Goal: Task Accomplishment & Management: Manage account settings

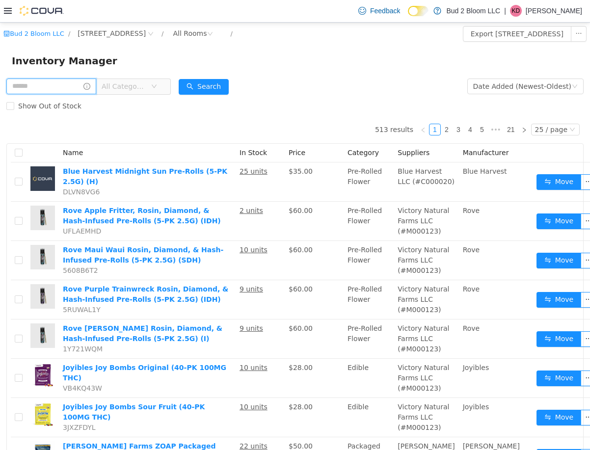
click at [61, 89] on input "text" at bounding box center [51, 86] width 90 height 16
type input "*****"
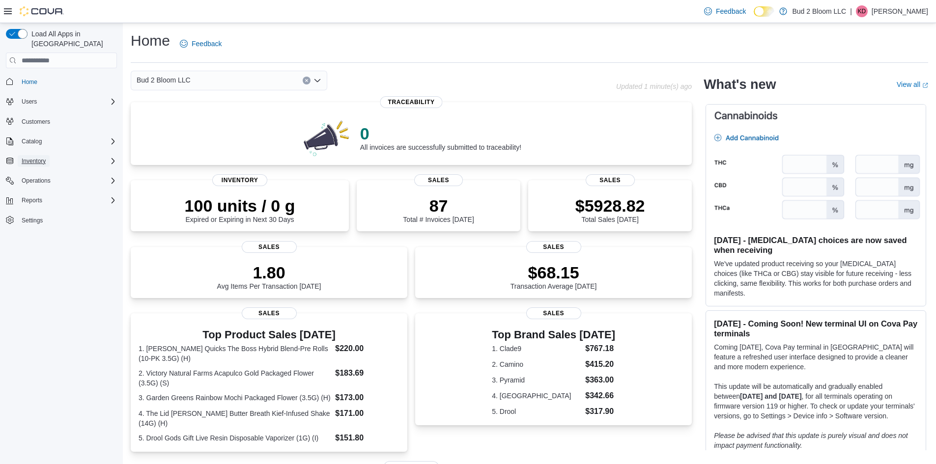
click at [49, 155] on button "Inventory" at bounding box center [34, 161] width 32 height 12
click at [66, 198] on span "Inventory Manager (Classic)" at bounding box center [55, 202] width 74 height 8
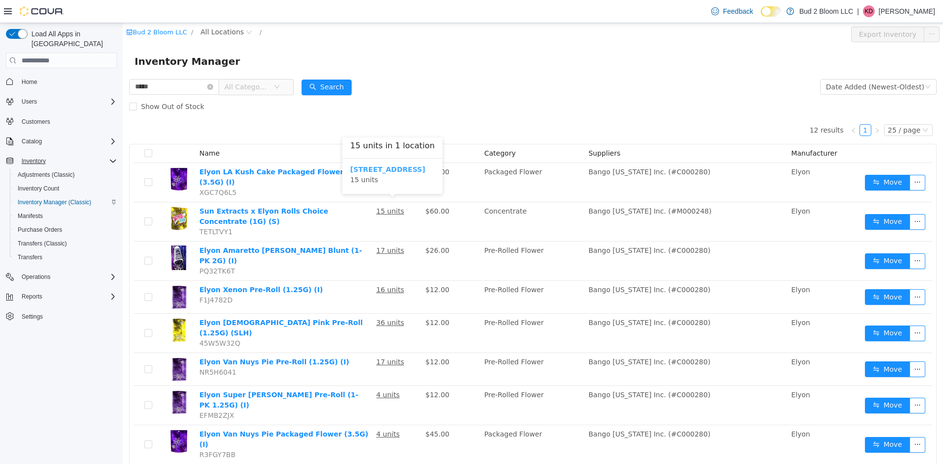
click at [390, 171] on b "123 Ledgewood Ave" at bounding box center [387, 170] width 75 height 8
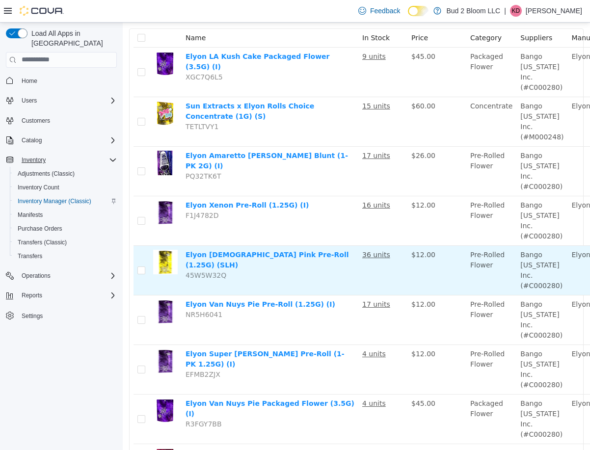
scroll to position [219, 0]
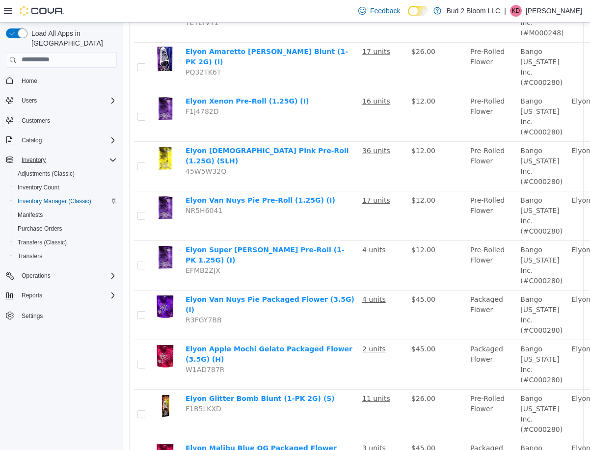
click at [72, 341] on div "Load All Apps in New Hub Home Users Customers Catalog Inventory Adjustments (Cl…" at bounding box center [61, 189] width 119 height 328
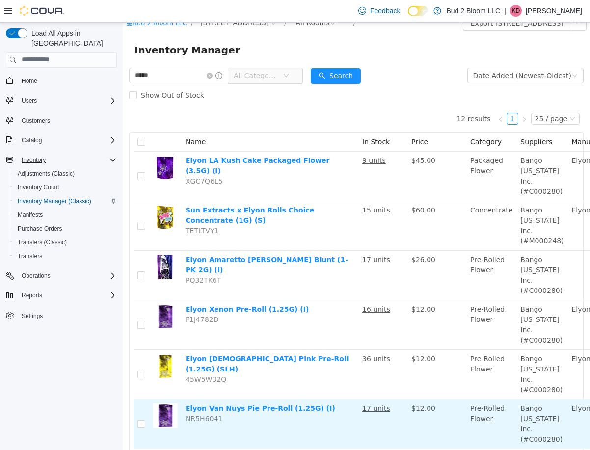
scroll to position [0, 0]
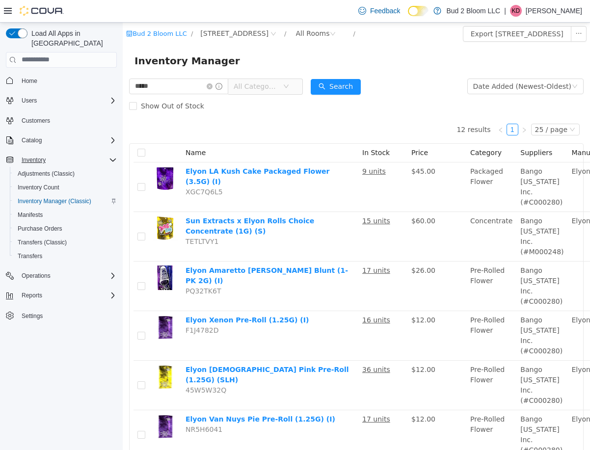
click at [289, 86] on icon "icon: down" at bounding box center [286, 86] width 6 height 6
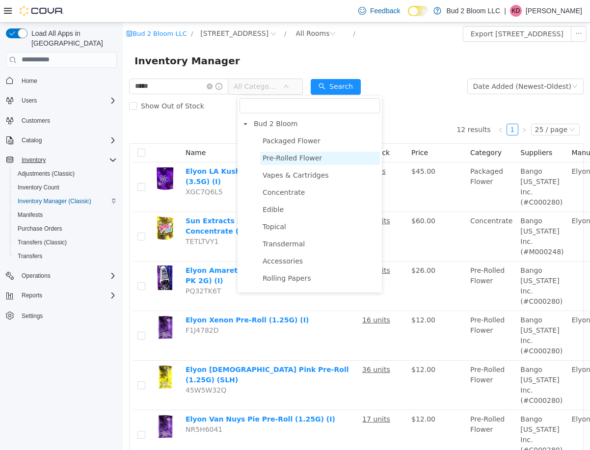
click at [287, 157] on span "Pre-Rolled Flower" at bounding box center [292, 158] width 59 height 8
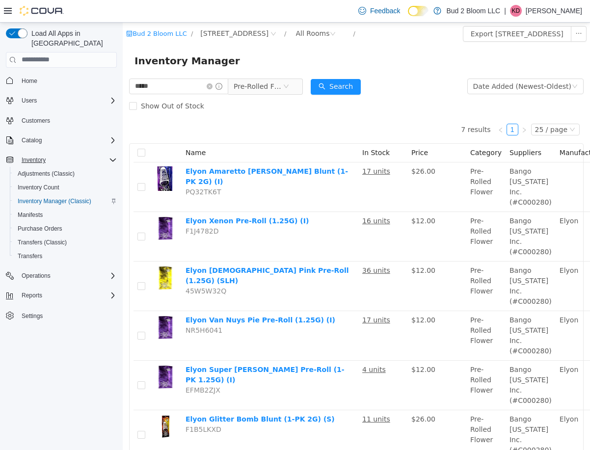
click at [380, 89] on form "***** Pre-Rolled Flower Date Added (Newest-Oldest) Search Show Out of Stock" at bounding box center [356, 95] width 455 height 39
drag, startPoint x: 203, startPoint y: 86, endPoint x: 174, endPoint y: 118, distance: 43.5
click at [123, 96] on html "Bud 2 Bloom LLC / 123 Ledgewood Ave / All Rooms / Export 123 Ledgewood Ave Inve…" at bounding box center [357, 236] width 468 height 428
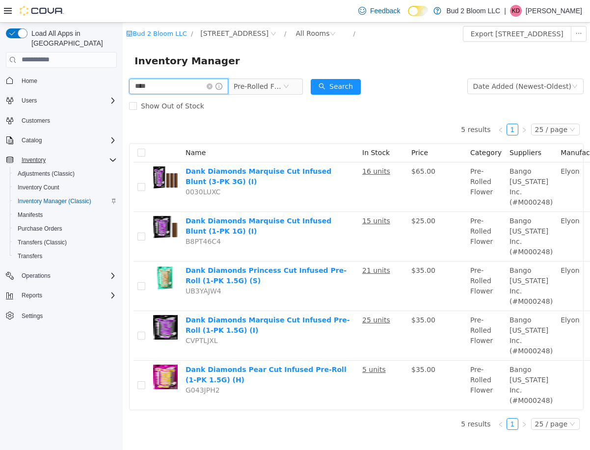
drag, startPoint x: 186, startPoint y: 87, endPoint x: 51, endPoint y: 66, distance: 136.2
click at [123, 66] on html "Bud 2 Bloom LLC / 123 Ledgewood Ave / All Rooms / Export 123 Ledgewood Ave Inve…" at bounding box center [357, 236] width 468 height 428
type input "*****"
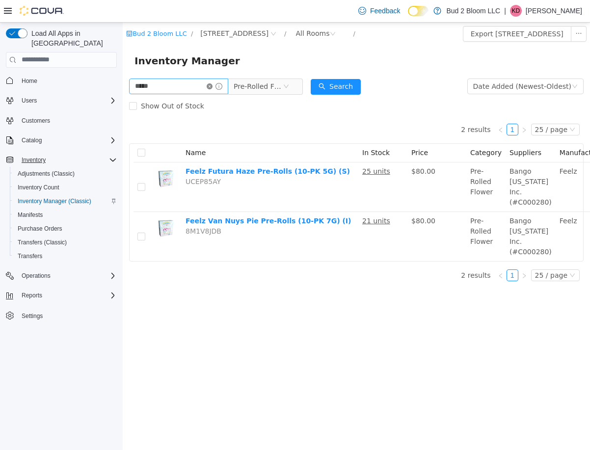
click at [213, 87] on icon "icon: close-circle" at bounding box center [210, 86] width 6 height 6
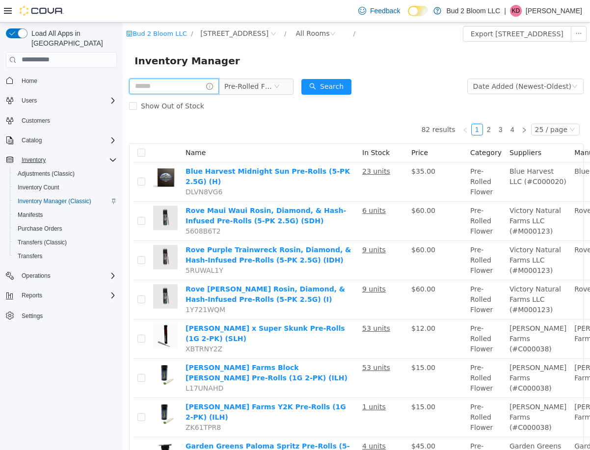
click at [186, 87] on input "text" at bounding box center [174, 86] width 90 height 16
type input "*****"
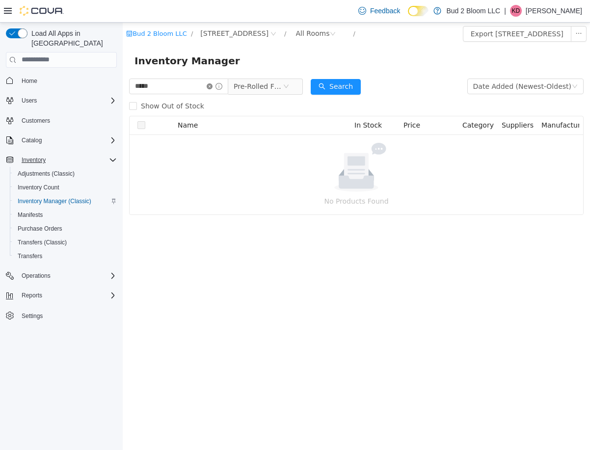
click at [213, 84] on icon "icon: close-circle" at bounding box center [210, 86] width 6 height 6
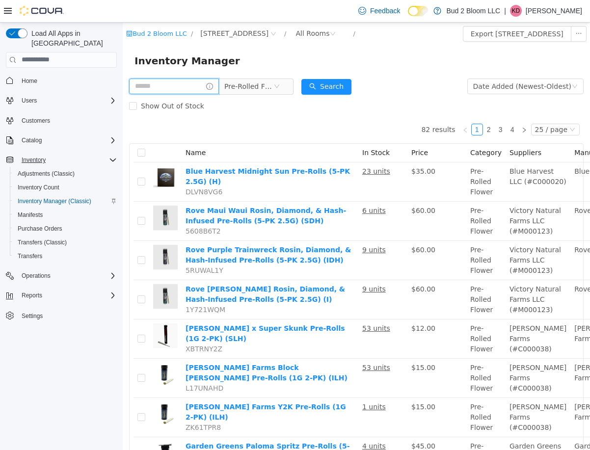
click at [202, 85] on input "text" at bounding box center [174, 86] width 90 height 16
type input "*****"
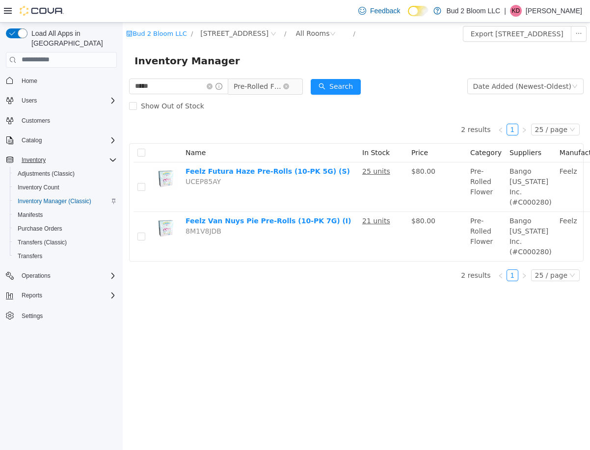
click at [269, 83] on span "Pre-Rolled Flower" at bounding box center [258, 86] width 49 height 15
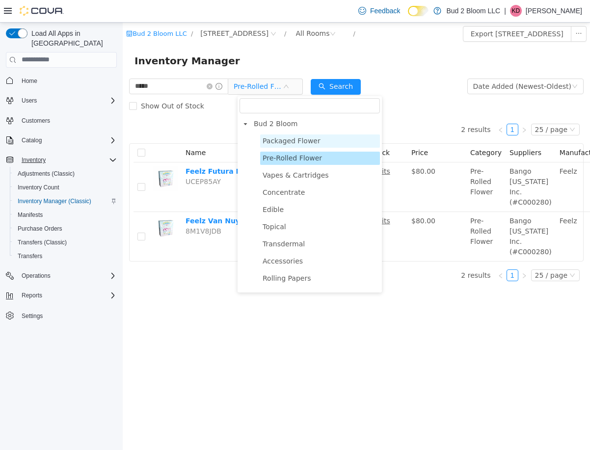
click at [293, 139] on span "Packaged Flower" at bounding box center [292, 141] width 58 height 8
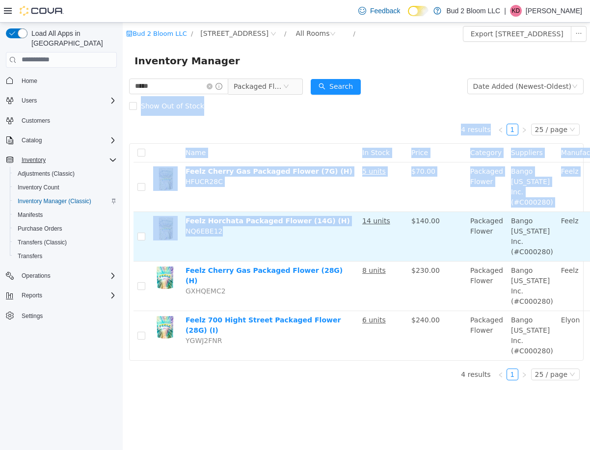
drag, startPoint x: 219, startPoint y: 84, endPoint x: 329, endPoint y: 249, distance: 198.2
click at [329, 249] on div "***** Packaged Flower Date Added (Newest-Oldest) Search Show Out of Stock 4 res…" at bounding box center [357, 232] width 468 height 312
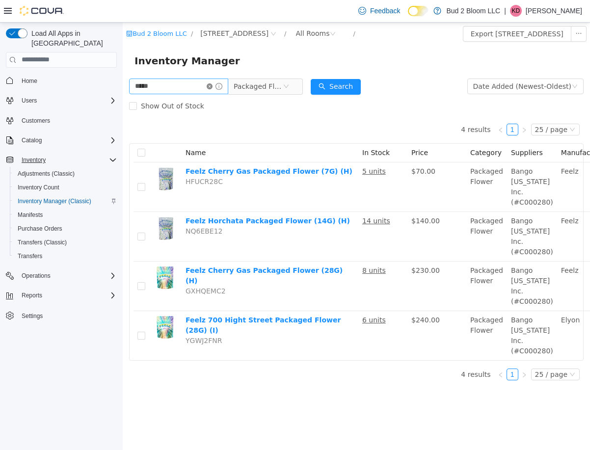
click at [213, 86] on icon "icon: close-circle" at bounding box center [210, 86] width 6 height 6
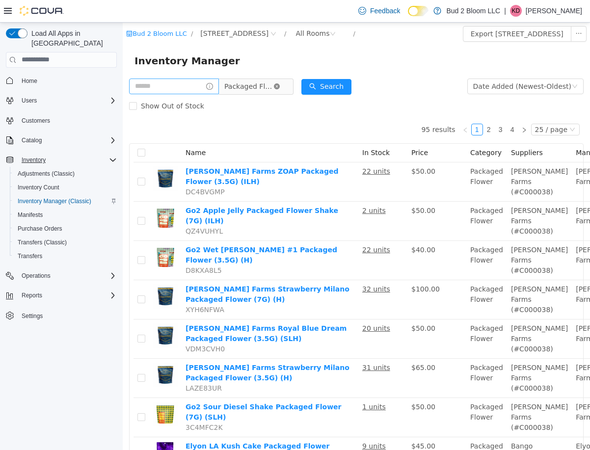
click at [280, 86] on icon "icon: close-circle" at bounding box center [277, 86] width 6 height 6
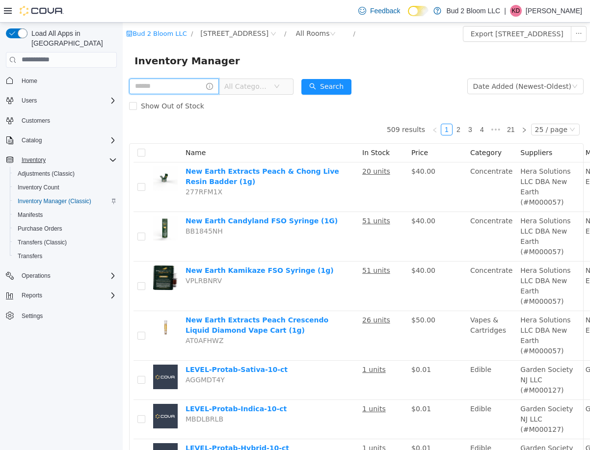
click at [197, 83] on input "text" at bounding box center [174, 86] width 90 height 16
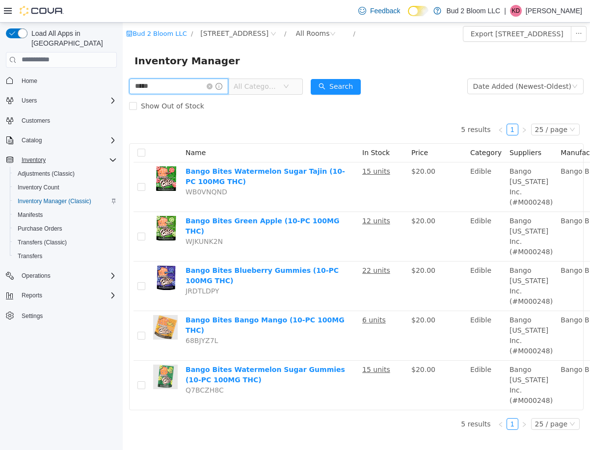
drag, startPoint x: 193, startPoint y: 86, endPoint x: 91, endPoint y: 84, distance: 101.7
click at [123, 84] on html "Bud 2 Bloom LLC / 123 Ledgewood Ave / All Rooms / Export 123 Ledgewood Ave Inve…" at bounding box center [357, 236] width 468 height 428
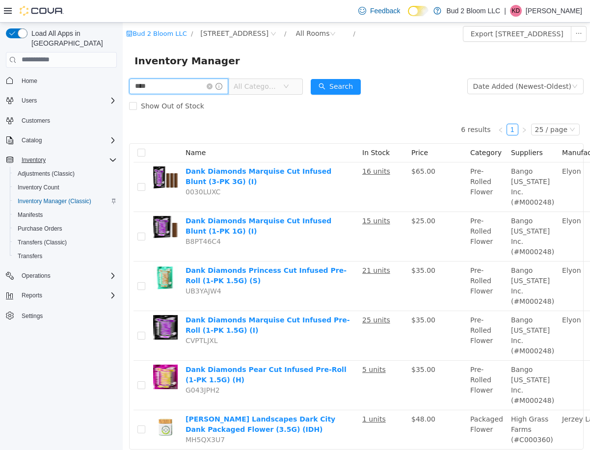
drag, startPoint x: 170, startPoint y: 84, endPoint x: 51, endPoint y: 88, distance: 119.4
click at [123, 88] on html "Bud 2 Bloom LLC / 123 Ledgewood Ave / All Rooms / Export 123 Ledgewood Ave Inve…" at bounding box center [357, 236] width 468 height 428
type input "*****"
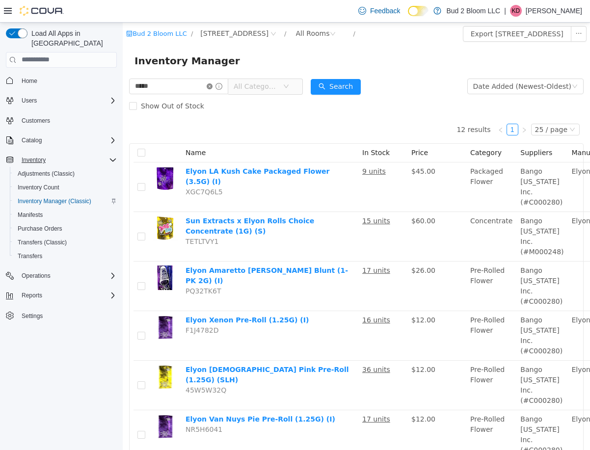
click at [213, 85] on icon "icon: close-circle" at bounding box center [210, 86] width 6 height 6
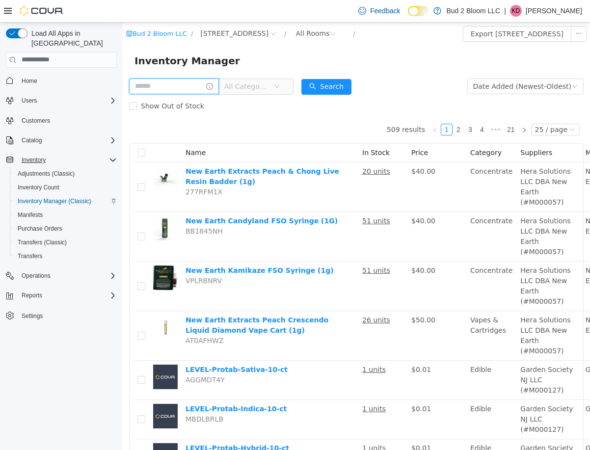
click at [178, 90] on input "text" at bounding box center [174, 86] width 90 height 16
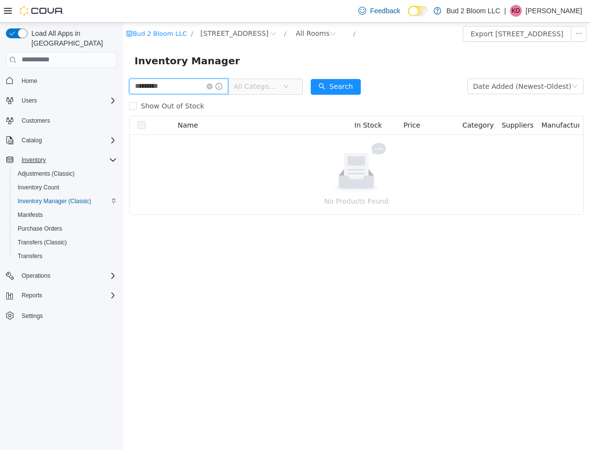
drag, startPoint x: 178, startPoint y: 90, endPoint x: 76, endPoint y: 89, distance: 102.6
click at [123, 89] on html "Bud 2 Bloom LLC / 123 Ledgewood Ave / All Rooms / Export 123 Ledgewood Ave Inve…" at bounding box center [357, 236] width 468 height 428
type input "**********"
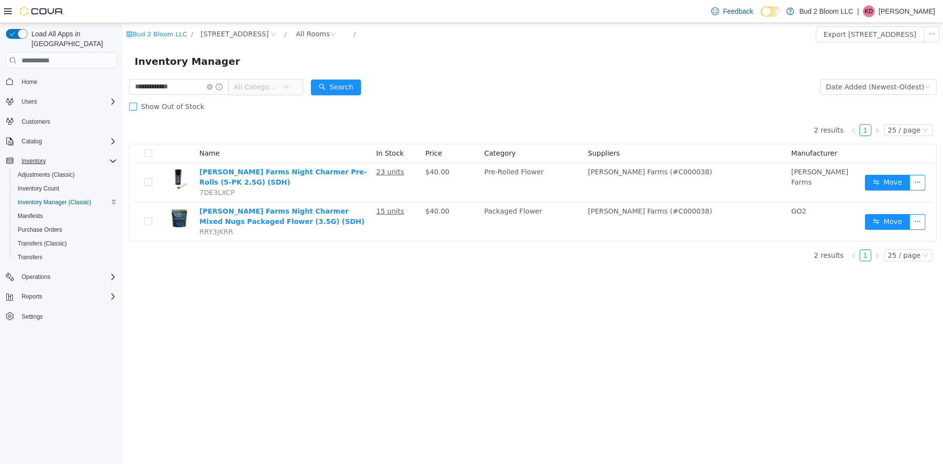
click at [168, 103] on span "Show Out of Stock" at bounding box center [172, 107] width 71 height 8
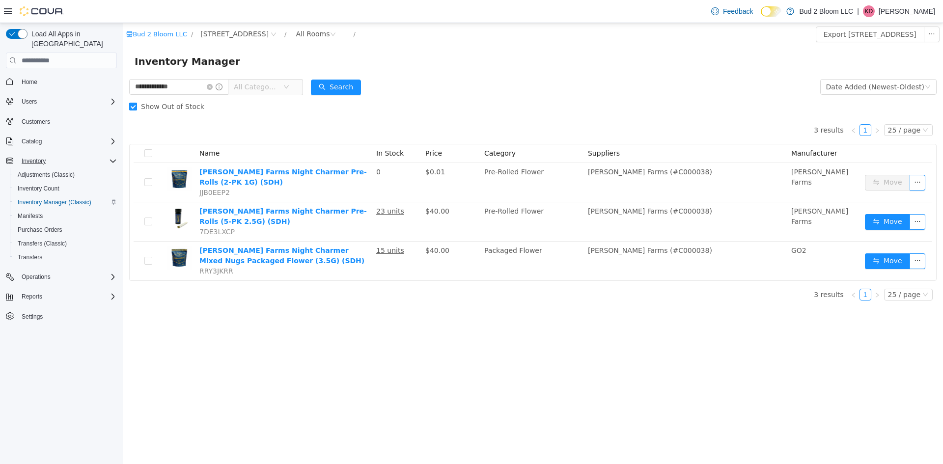
click at [187, 107] on span "Show Out of Stock" at bounding box center [172, 107] width 71 height 8
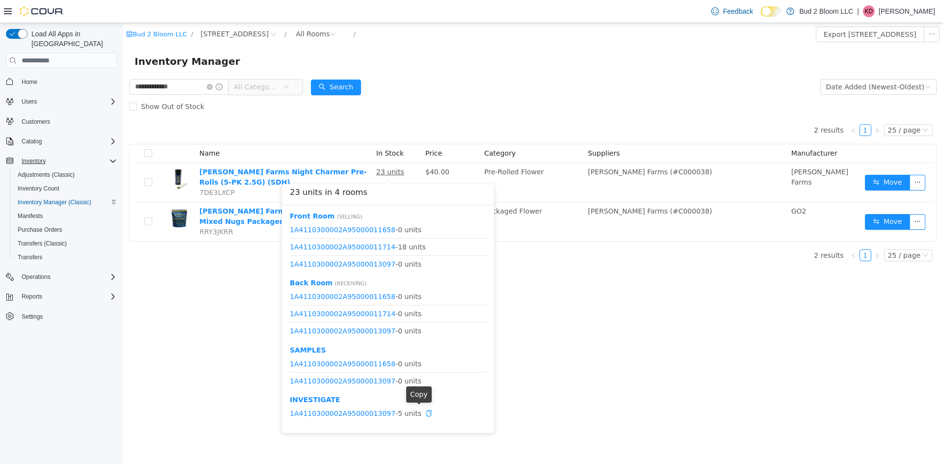
click at [425, 415] on icon "icon: copy" at bounding box center [428, 413] width 7 height 7
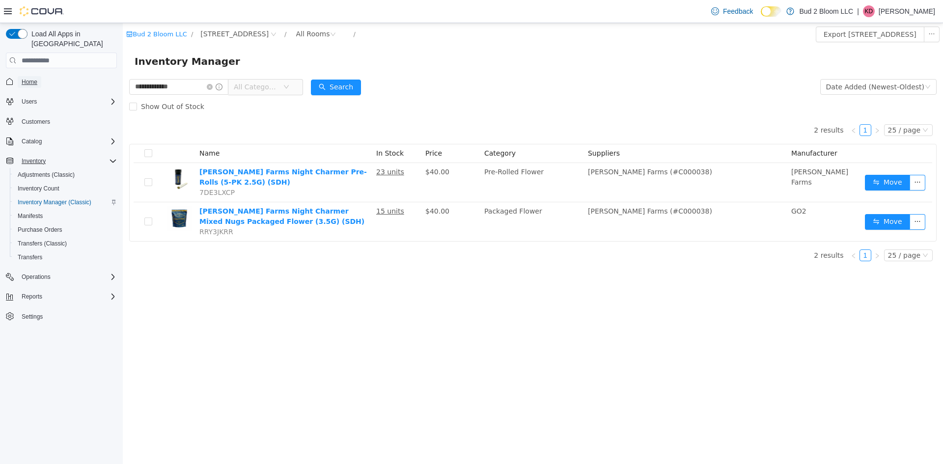
click at [30, 78] on span "Home" at bounding box center [30, 82] width 16 height 8
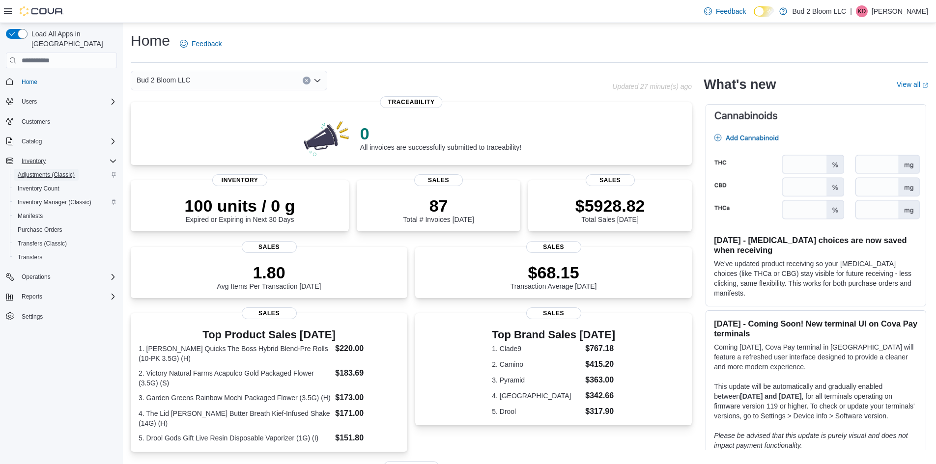
click at [49, 171] on span "Adjustments (Classic)" at bounding box center [46, 175] width 57 height 8
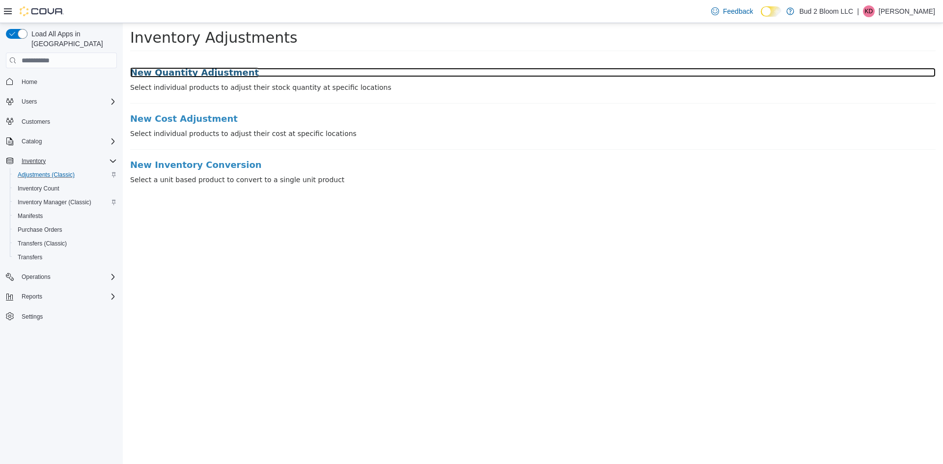
click at [202, 74] on h3 "New Quantity Adjustment" at bounding box center [532, 73] width 805 height 10
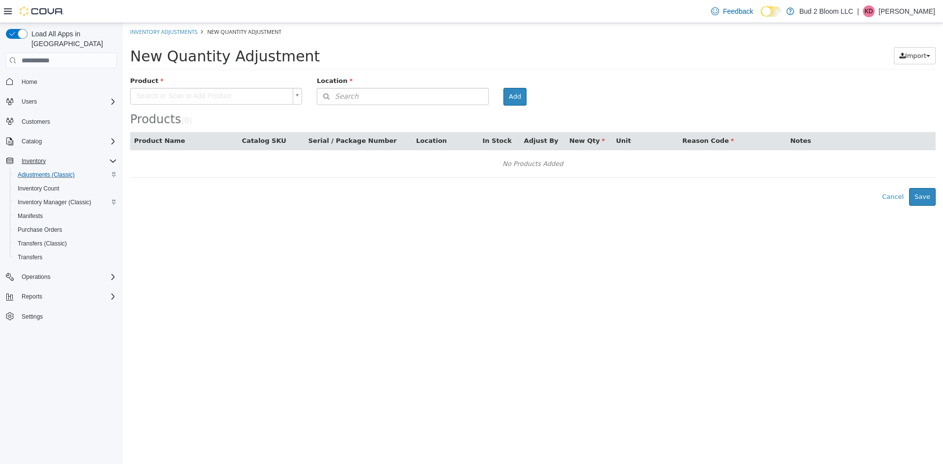
click at [217, 96] on body "× Inventory Adjustments New Quantity Adjustment New Quantity Adjustment Import …" at bounding box center [533, 114] width 820 height 183
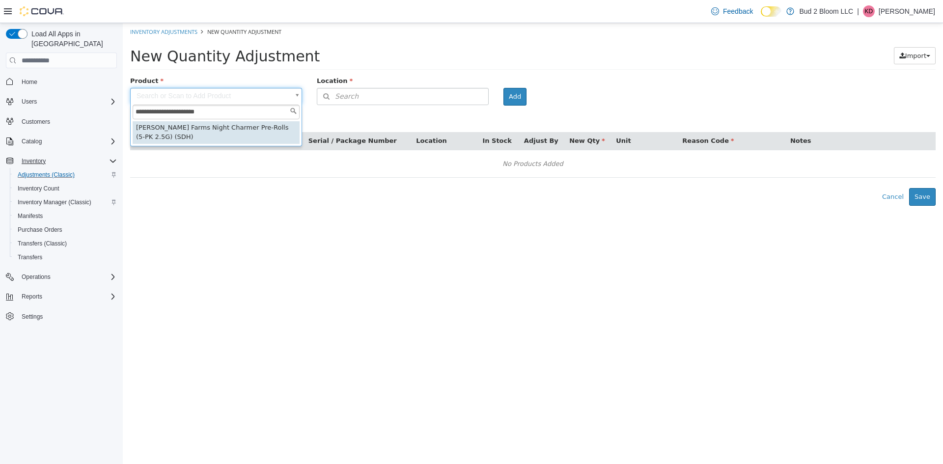
type input "**********"
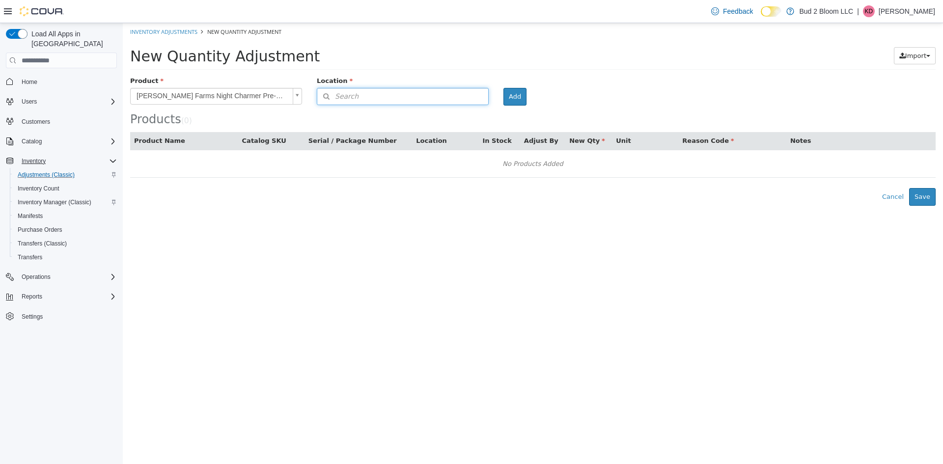
click at [377, 94] on button "Search" at bounding box center [403, 96] width 172 height 17
click at [465, 117] on span "or browse" at bounding box center [464, 114] width 48 height 17
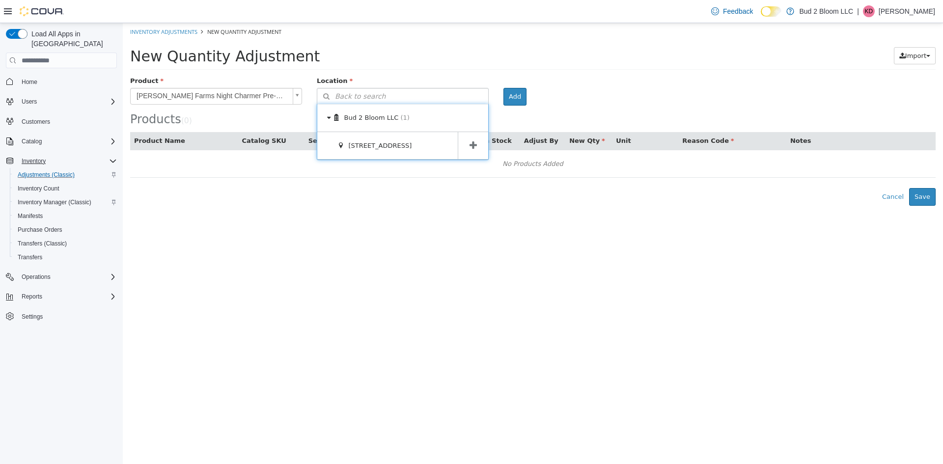
click at [474, 148] on icon at bounding box center [472, 145] width 7 height 9
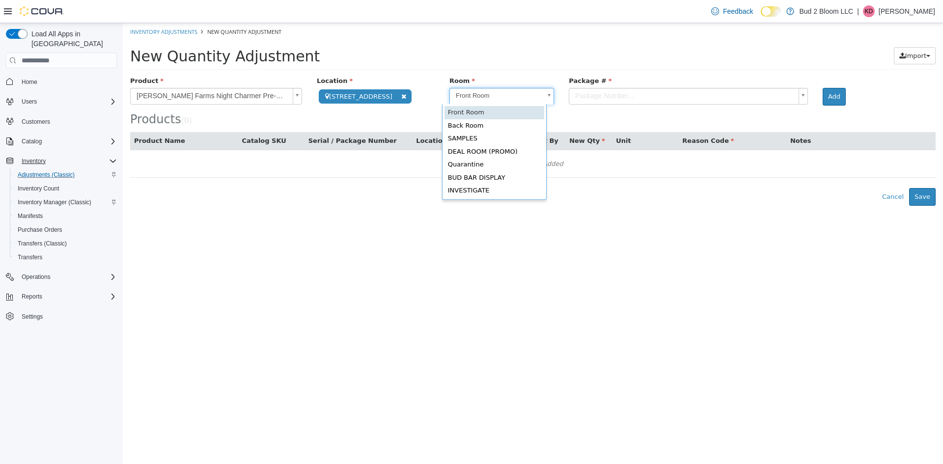
click at [541, 95] on body "**********" at bounding box center [533, 114] width 820 height 183
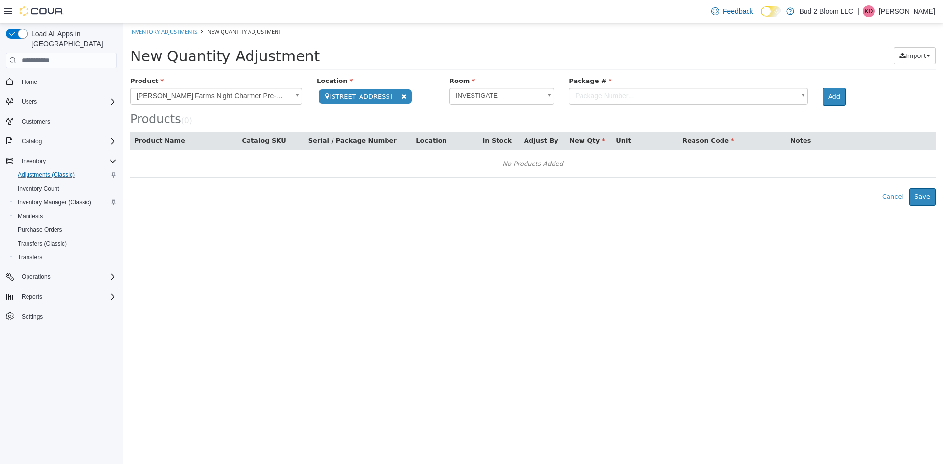
drag, startPoint x: 593, startPoint y: 97, endPoint x: 592, endPoint y: 109, distance: 11.8
click at [593, 97] on body "**********" at bounding box center [533, 114] width 820 height 183
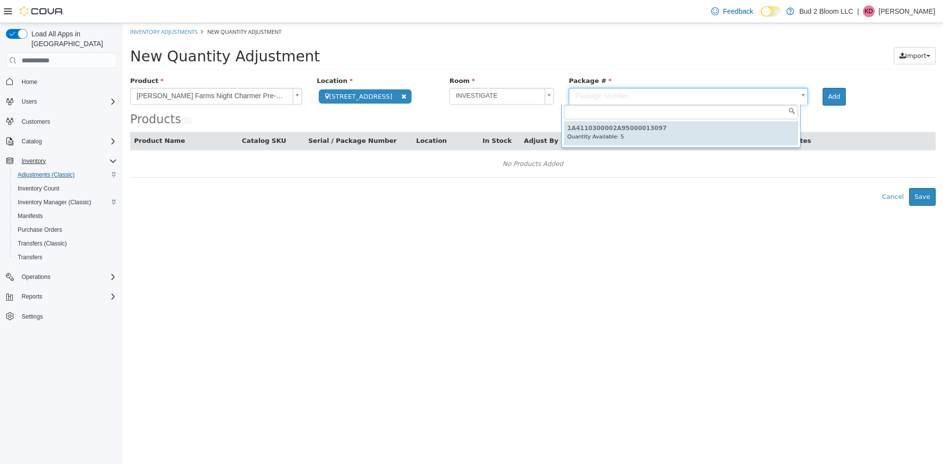
type input "**********"
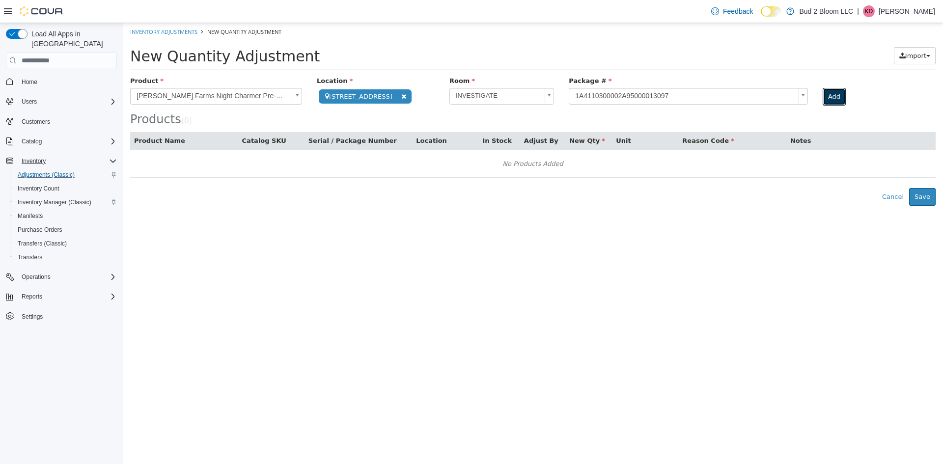
click at [825, 102] on button "Add" at bounding box center [834, 97] width 23 height 18
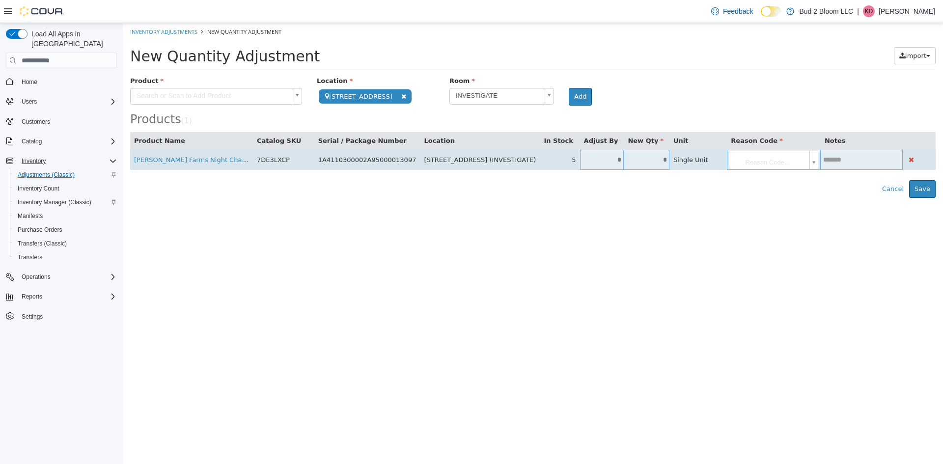
click at [596, 156] on input "*" at bounding box center [602, 159] width 44 height 7
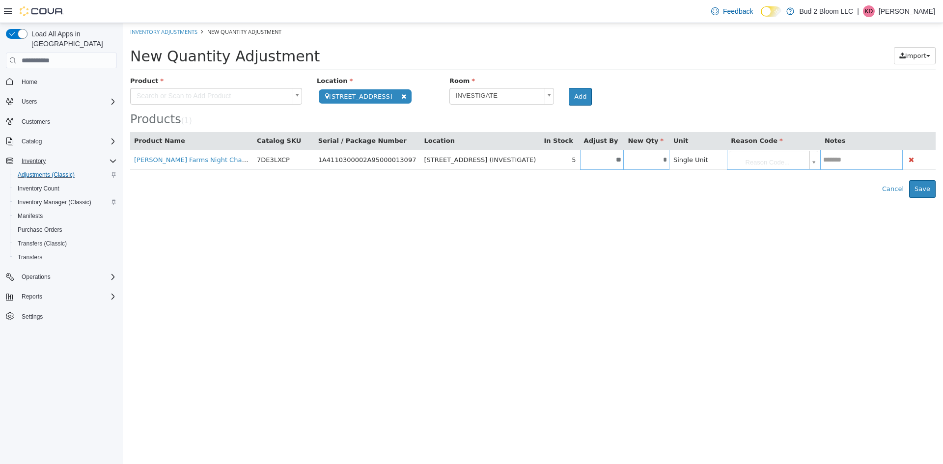
type input "**"
type input "*"
click at [622, 198] on html "**********" at bounding box center [533, 110] width 820 height 175
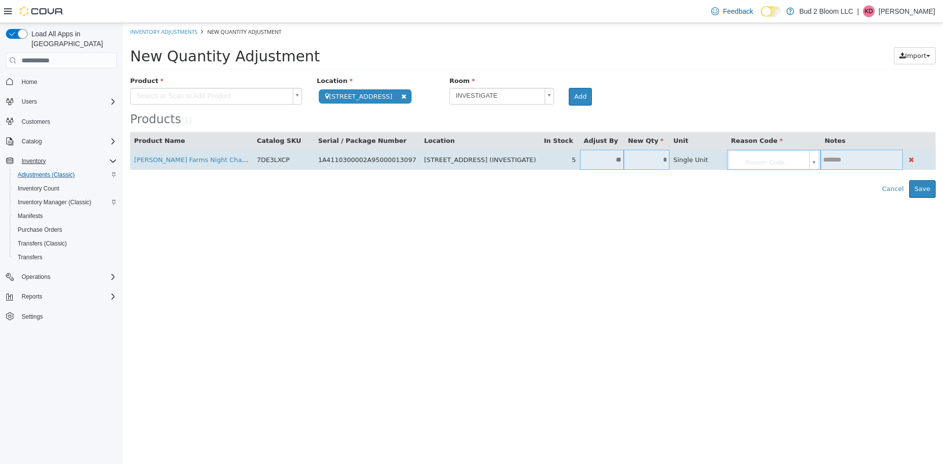
click at [751, 162] on body "**********" at bounding box center [533, 110] width 820 height 175
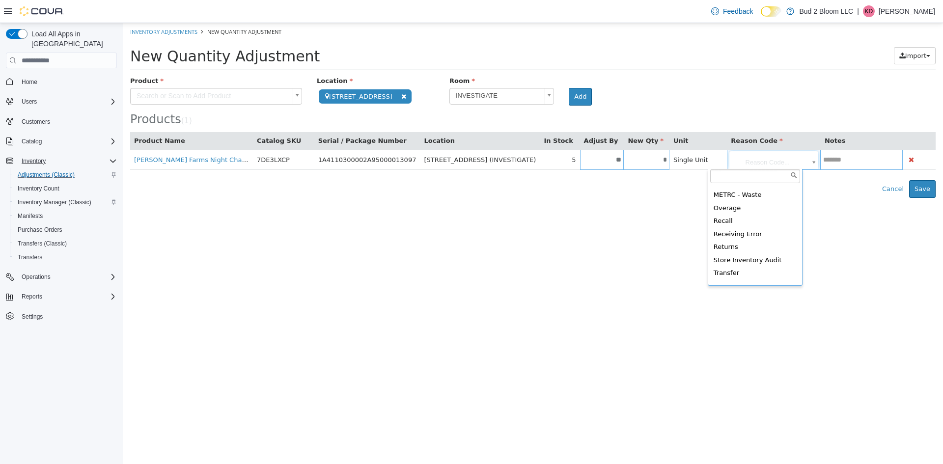
scroll to position [136, 0]
type input "**********"
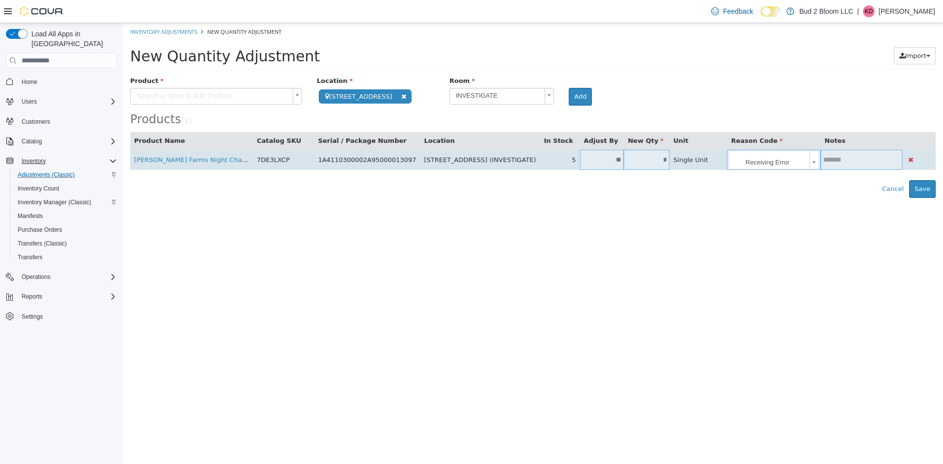
click at [822, 163] on input "text" at bounding box center [862, 159] width 82 height 7
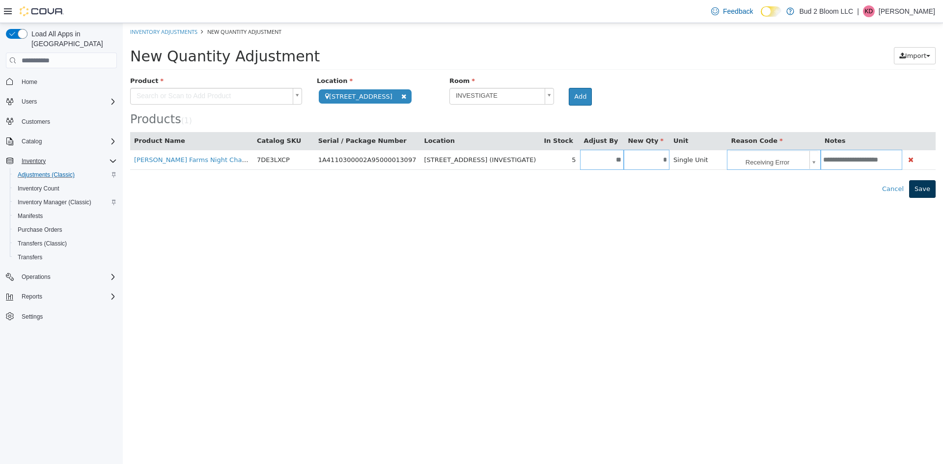
type input "**********"
click at [921, 190] on button "Save" at bounding box center [922, 189] width 27 height 18
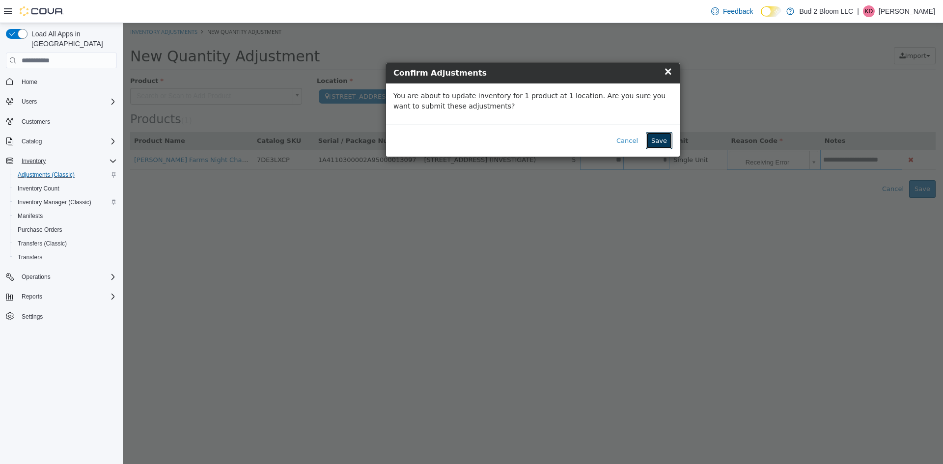
click at [667, 140] on button "Save" at bounding box center [659, 141] width 27 height 18
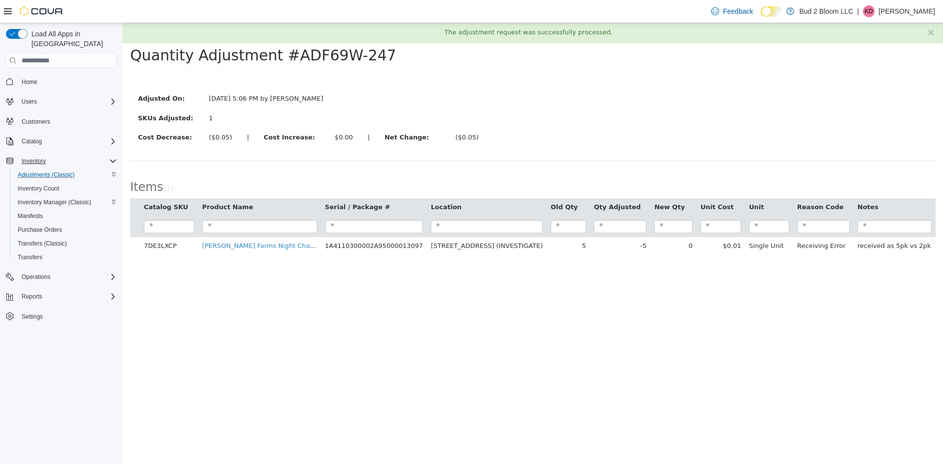
click at [438, 170] on div "Items ( 1 )" at bounding box center [532, 184] width 805 height 28
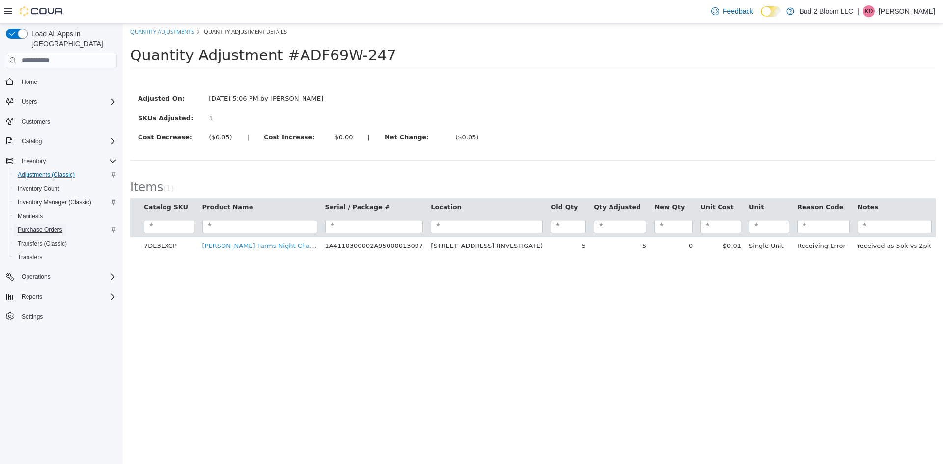
click at [50, 226] on span "Purchase Orders" at bounding box center [40, 230] width 45 height 8
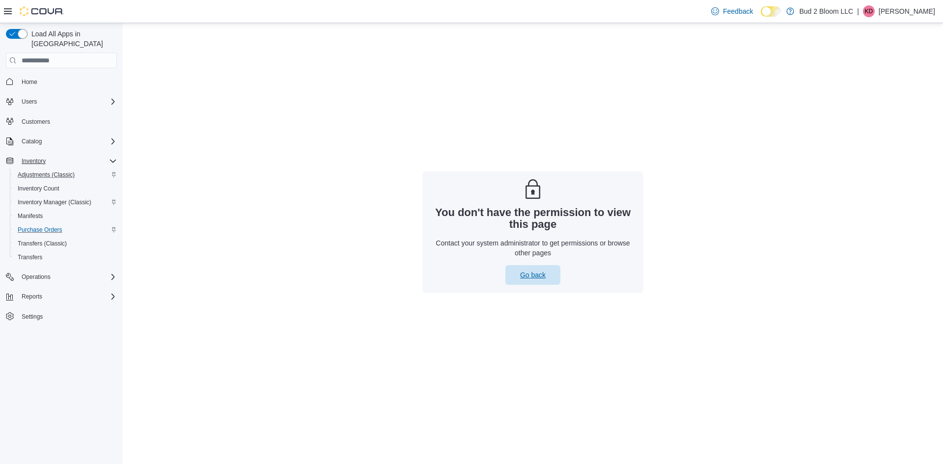
click at [548, 280] on span "Go back" at bounding box center [532, 275] width 43 height 20
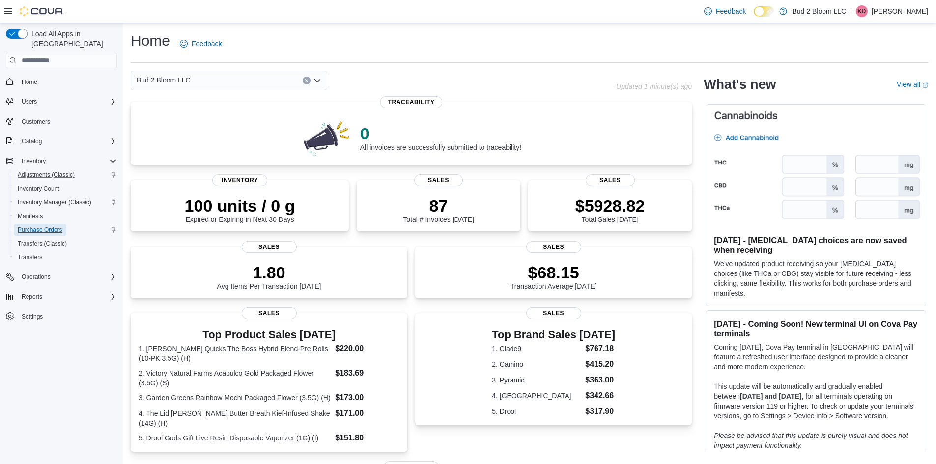
click at [55, 226] on span "Purchase Orders" at bounding box center [40, 230] width 45 height 8
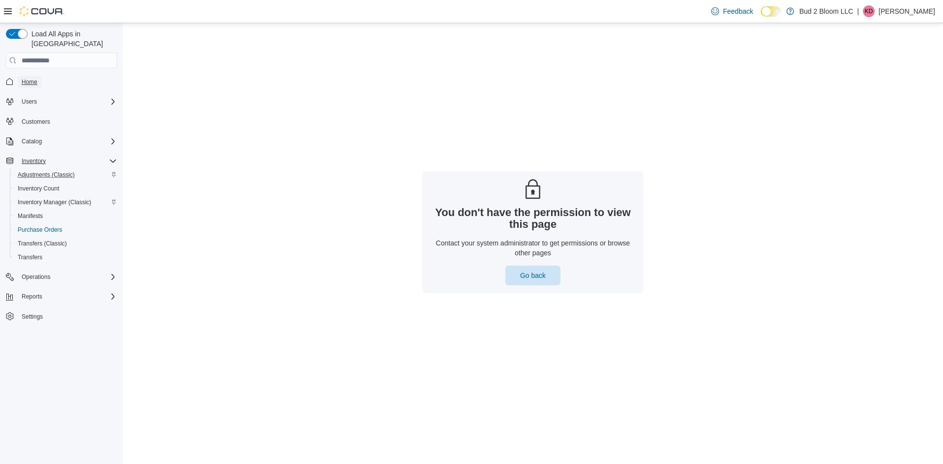
click at [28, 78] on span "Home" at bounding box center [30, 82] width 16 height 8
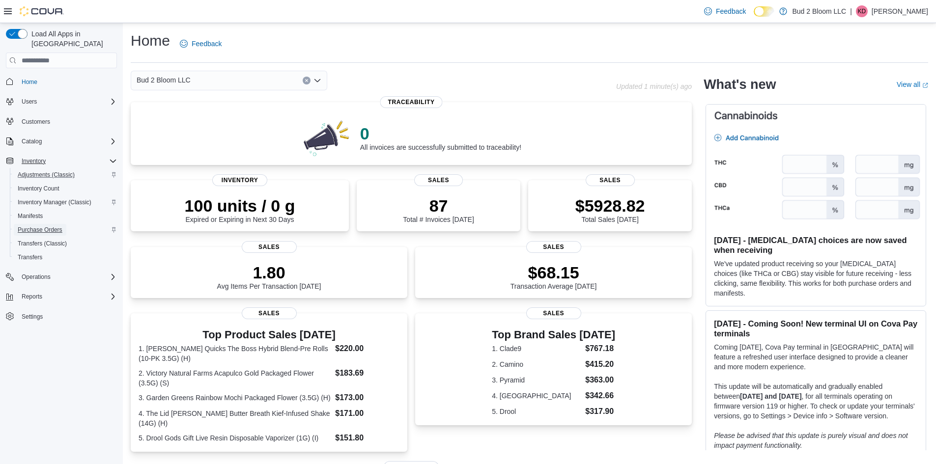
click at [51, 226] on span "Purchase Orders" at bounding box center [40, 230] width 45 height 8
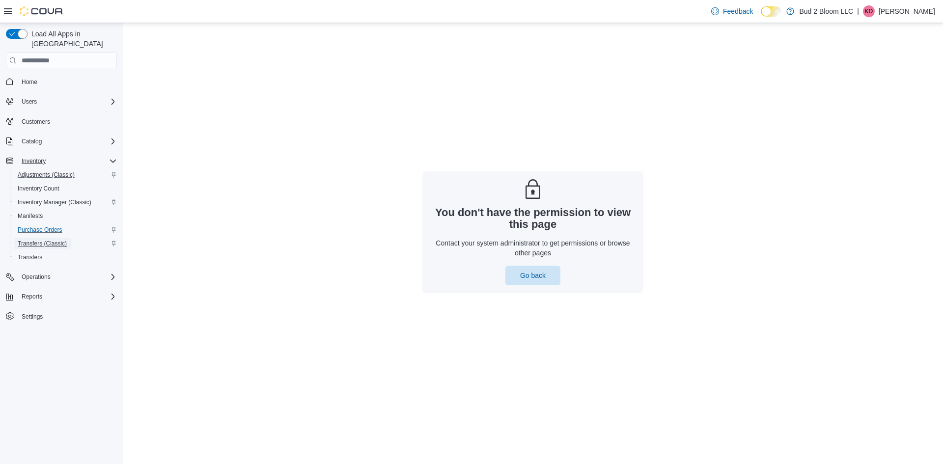
click at [52, 240] on span "Transfers (Classic)" at bounding box center [42, 244] width 49 height 8
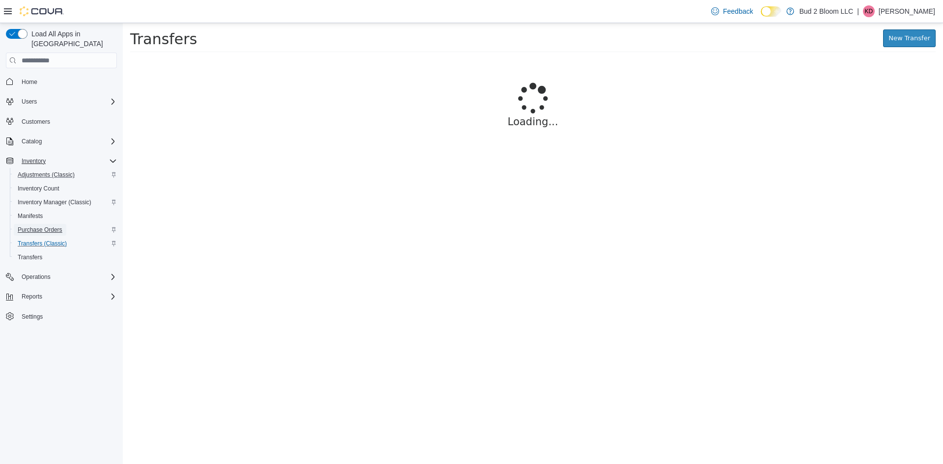
click at [46, 226] on span "Purchase Orders" at bounding box center [40, 230] width 45 height 8
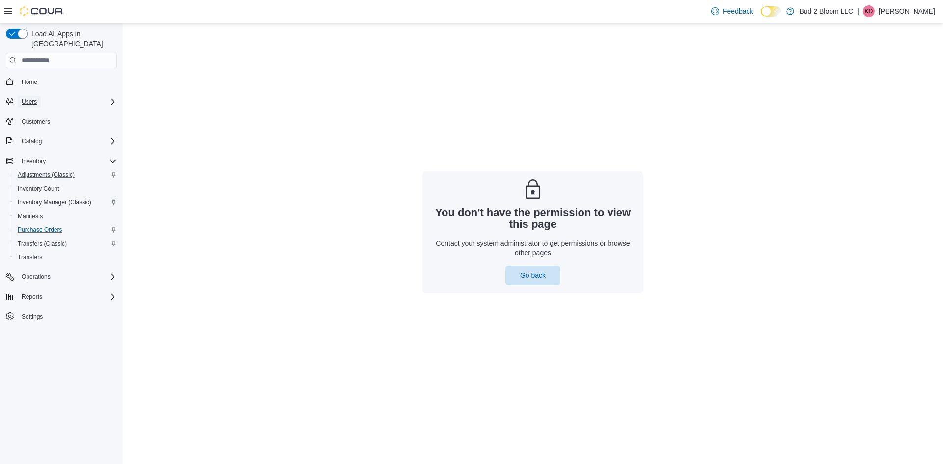
click at [39, 96] on button "Users" at bounding box center [29, 102] width 23 height 12
click at [50, 111] on span "Security Roles" at bounding box center [37, 115] width 38 height 8
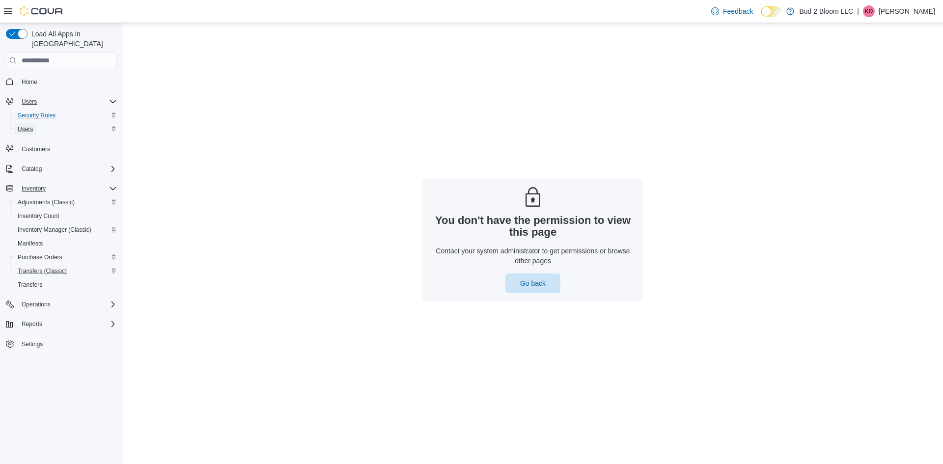
click at [36, 123] on link "Users" at bounding box center [25, 129] width 23 height 12
click at [38, 111] on span "Security Roles" at bounding box center [37, 115] width 38 height 8
click at [44, 253] on span "Purchase Orders" at bounding box center [40, 257] width 45 height 8
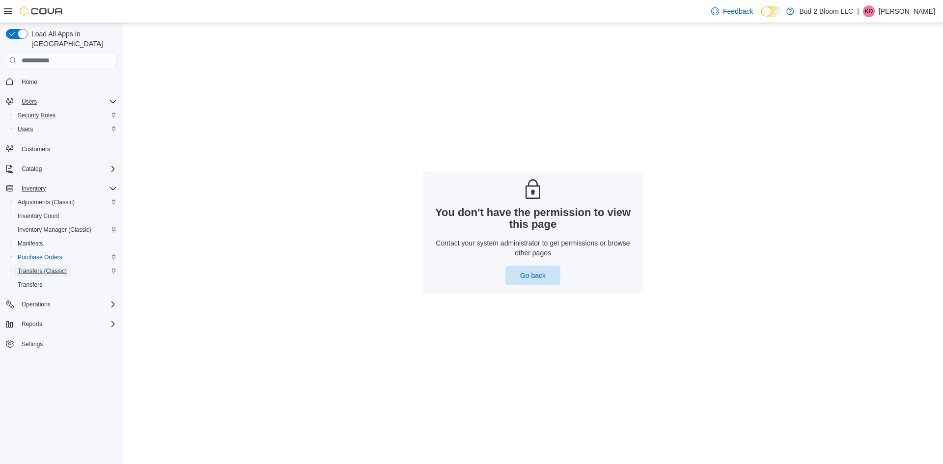
click at [44, 267] on span "Transfers (Classic)" at bounding box center [42, 271] width 49 height 8
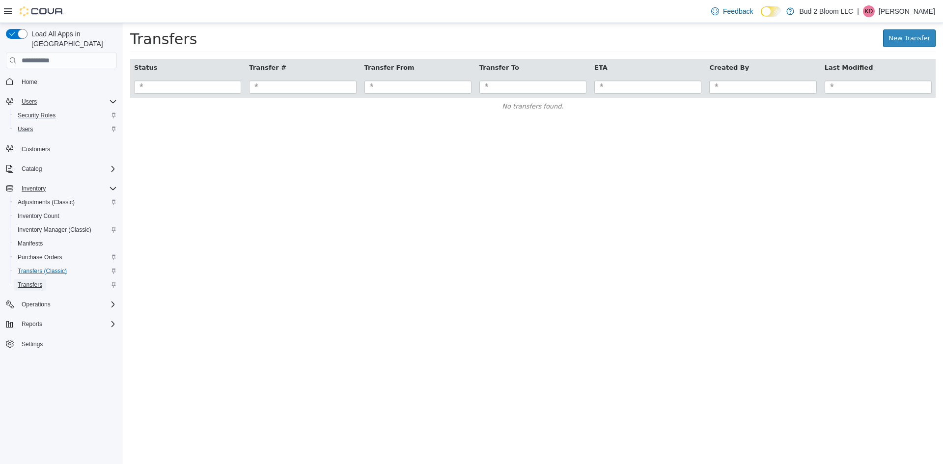
click at [35, 281] on span "Transfers" at bounding box center [30, 285] width 25 height 8
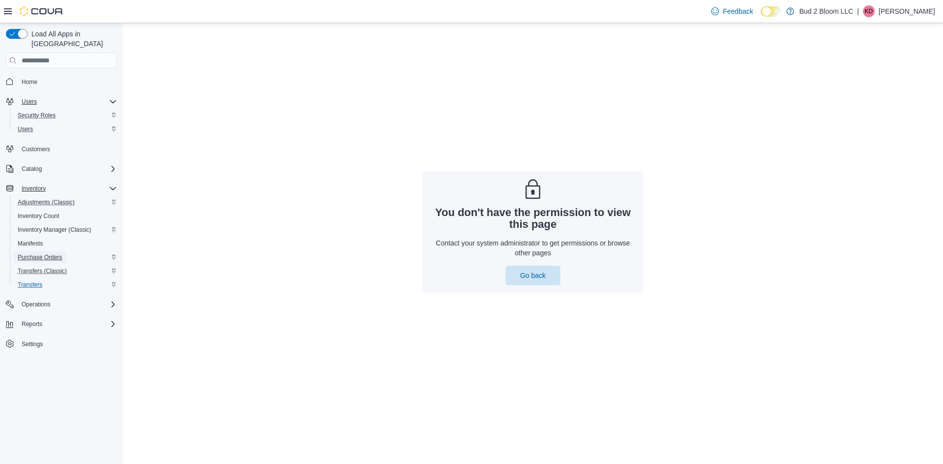
click at [38, 253] on span "Purchase Orders" at bounding box center [40, 257] width 45 height 8
click at [36, 240] on span "Manifests" at bounding box center [30, 244] width 25 height 8
click at [39, 226] on span "Inventory Manager (Classic)" at bounding box center [55, 230] width 74 height 8
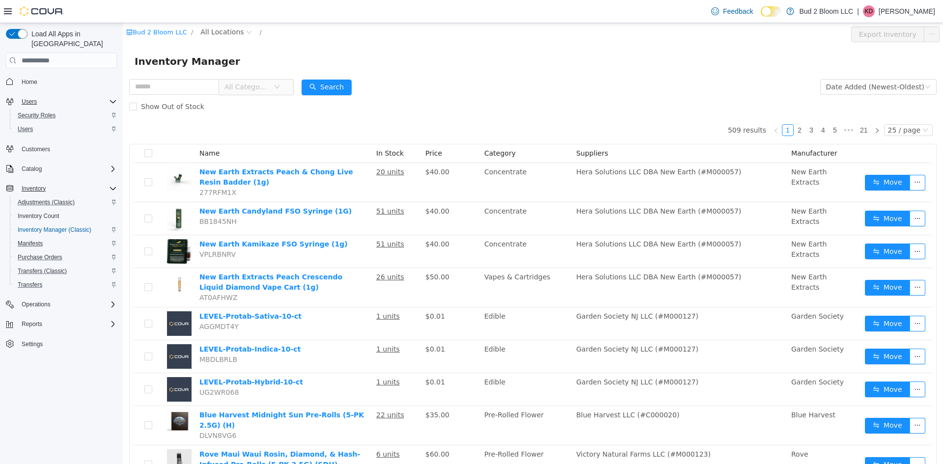
click at [903, 8] on p "[PERSON_NAME]" at bounding box center [907, 11] width 56 height 12
click at [891, 94] on button "Sign Out" at bounding box center [886, 96] width 90 height 16
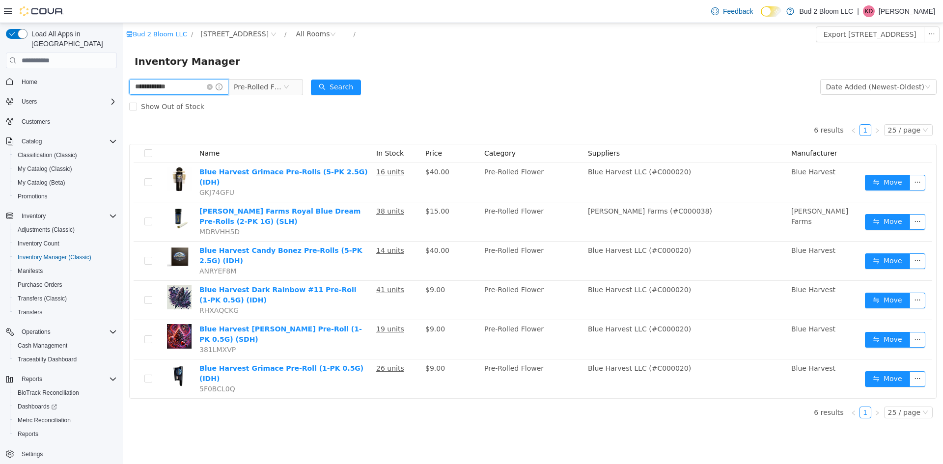
drag, startPoint x: 185, startPoint y: 87, endPoint x: 95, endPoint y: 83, distance: 89.5
click at [123, 83] on html "**********" at bounding box center [533, 243] width 820 height 441
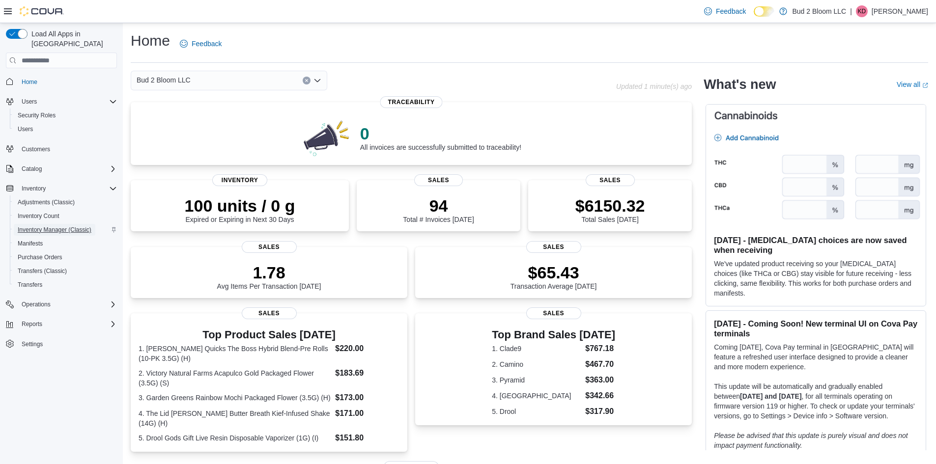
click at [36, 226] on span "Inventory Manager (Classic)" at bounding box center [55, 230] width 74 height 8
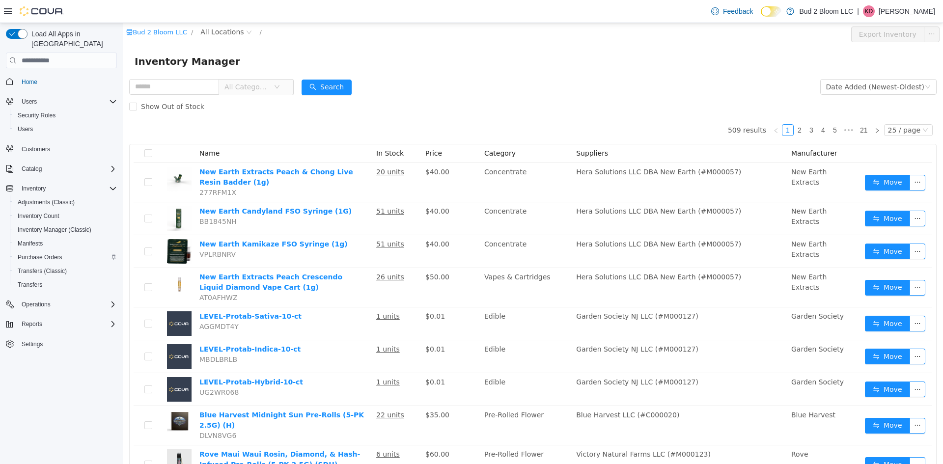
click at [49, 253] on span "Purchase Orders" at bounding box center [40, 257] width 45 height 8
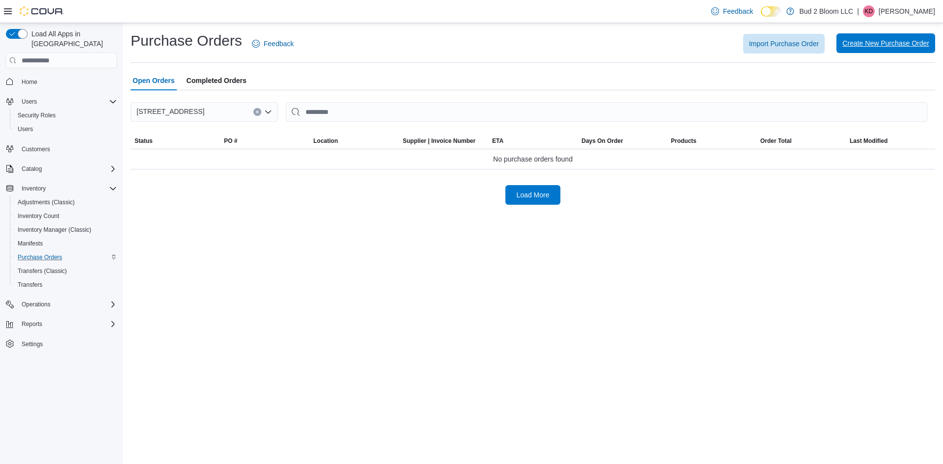
click at [884, 42] on span "Create New Purchase Order" at bounding box center [885, 43] width 87 height 10
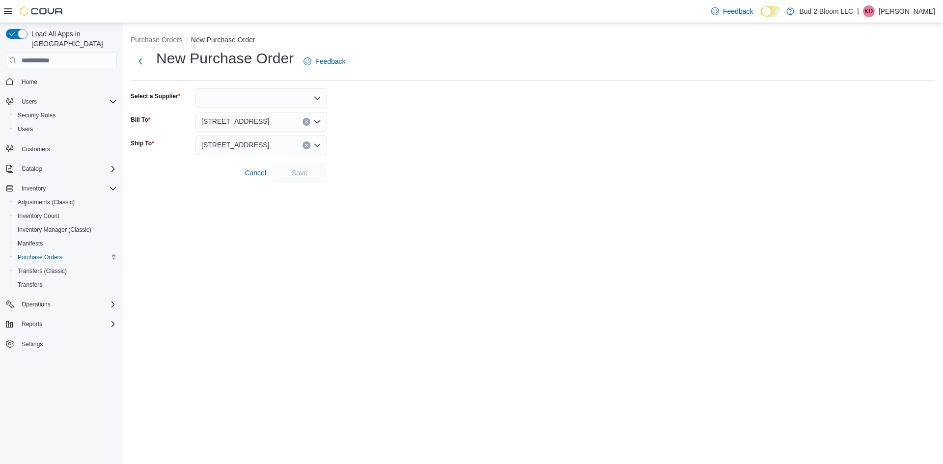
click at [270, 98] on div at bounding box center [261, 98] width 132 height 20
drag, startPoint x: 267, startPoint y: 99, endPoint x: 171, endPoint y: 101, distance: 95.8
click at [171, 101] on div "Select a Supplier *****" at bounding box center [229, 98] width 196 height 20
click at [221, 99] on div "*****" at bounding box center [261, 98] width 132 height 20
drag, startPoint x: 221, startPoint y: 98, endPoint x: 201, endPoint y: 101, distance: 20.8
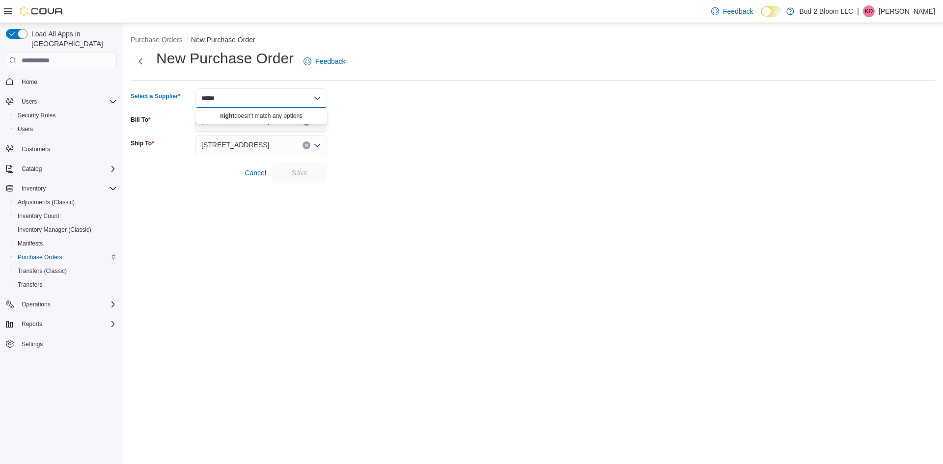
click at [201, 101] on div "*****" at bounding box center [261, 98] width 132 height 20
type input "*"
type input "********"
click at [234, 113] on span "Hamilton Farms (#C000038)" at bounding box center [267, 115] width 108 height 10
click at [383, 133] on form "Select a Supplier Hamilton Farms (#C000038) Combo box. Selected. Hamilton Farms…" at bounding box center [533, 135] width 804 height 94
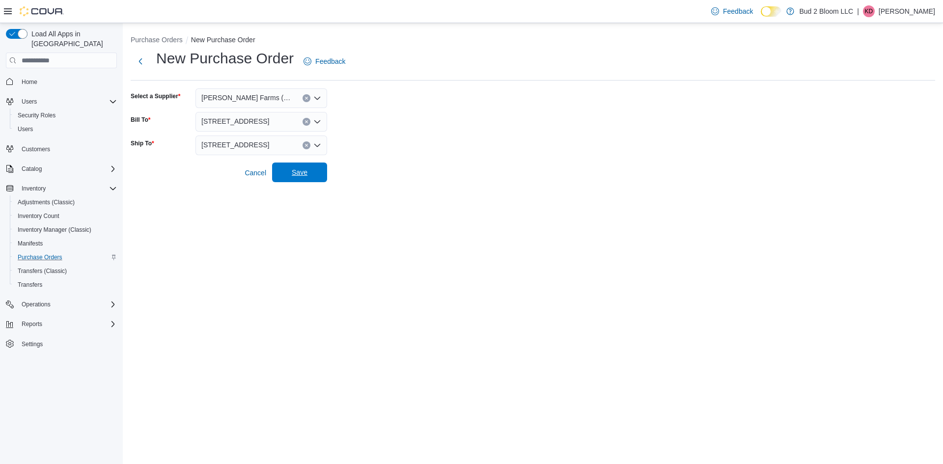
click at [312, 169] on span "Save" at bounding box center [299, 173] width 43 height 20
click at [305, 169] on span "Save" at bounding box center [300, 172] width 16 height 10
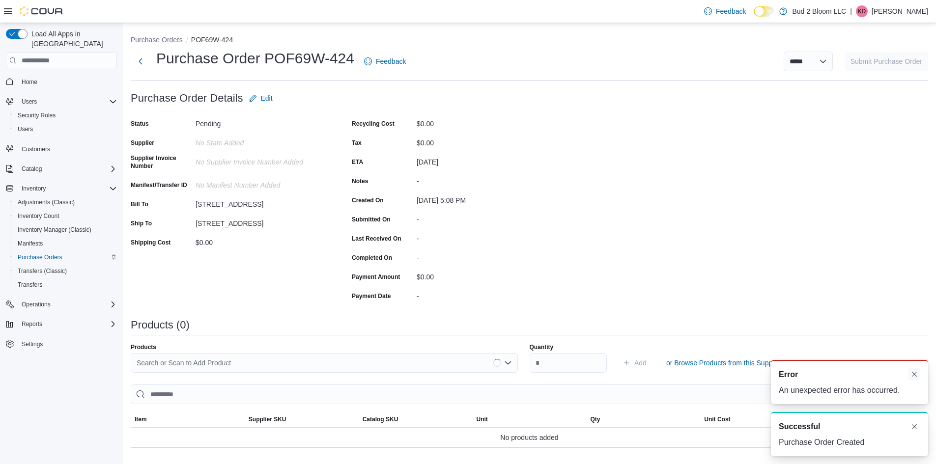
click at [914, 377] on button "Dismiss toast" at bounding box center [914, 374] width 12 height 12
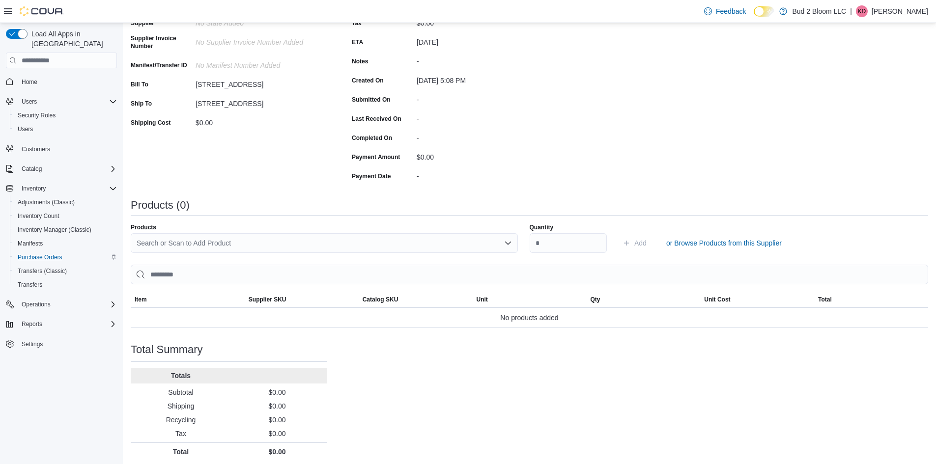
scroll to position [124, 0]
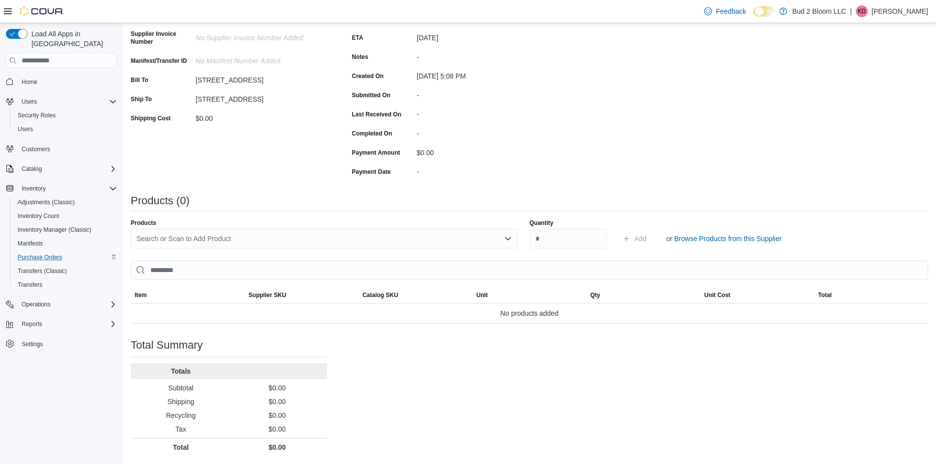
click at [274, 237] on div "Search or Scan to Add Product" at bounding box center [324, 239] width 387 height 20
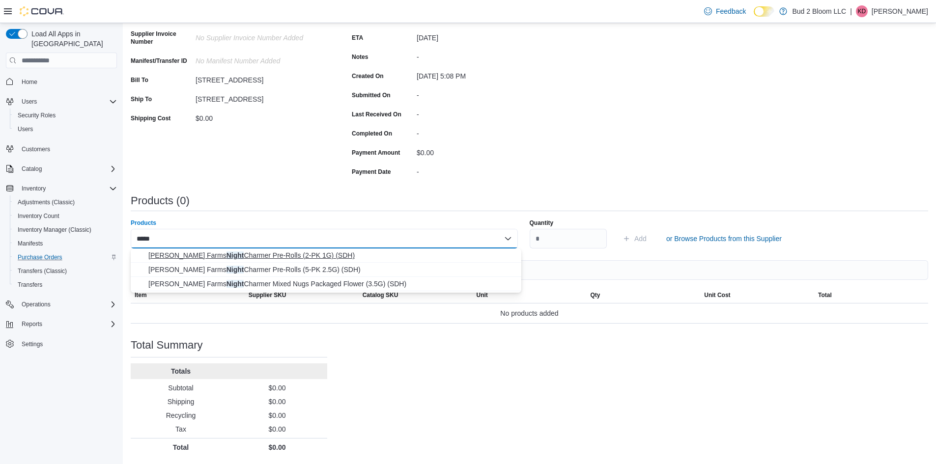
type input "*****"
click at [283, 254] on span "Hamilton Farms Night Charmer Pre-Rolls (2-PK 1G) (SDH)" at bounding box center [331, 255] width 367 height 10
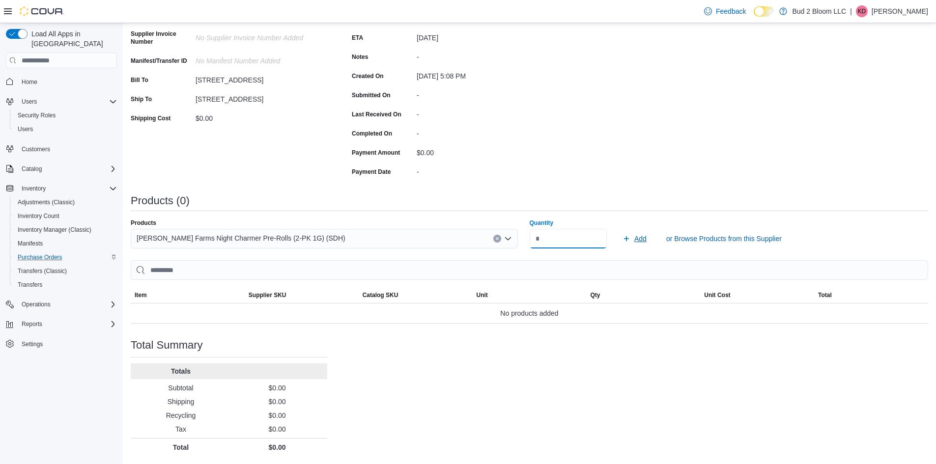
type input "*"
click at [630, 238] on icon "submit" at bounding box center [626, 239] width 8 height 8
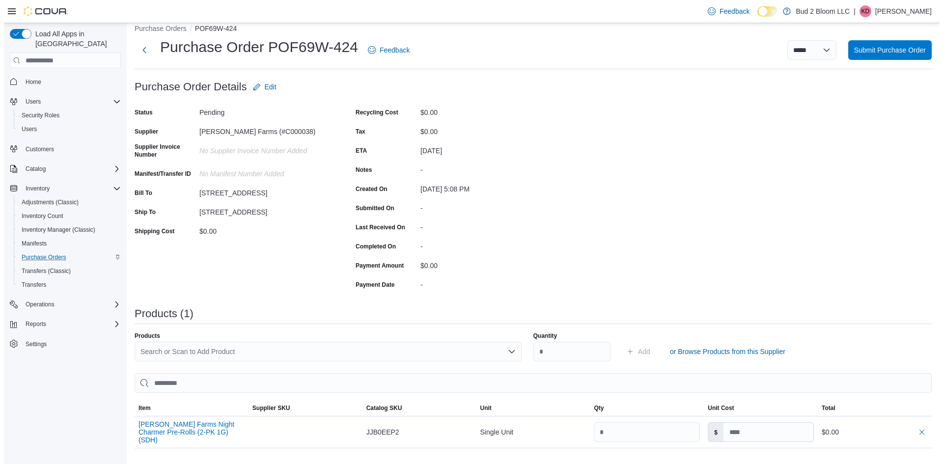
scroll to position [0, 0]
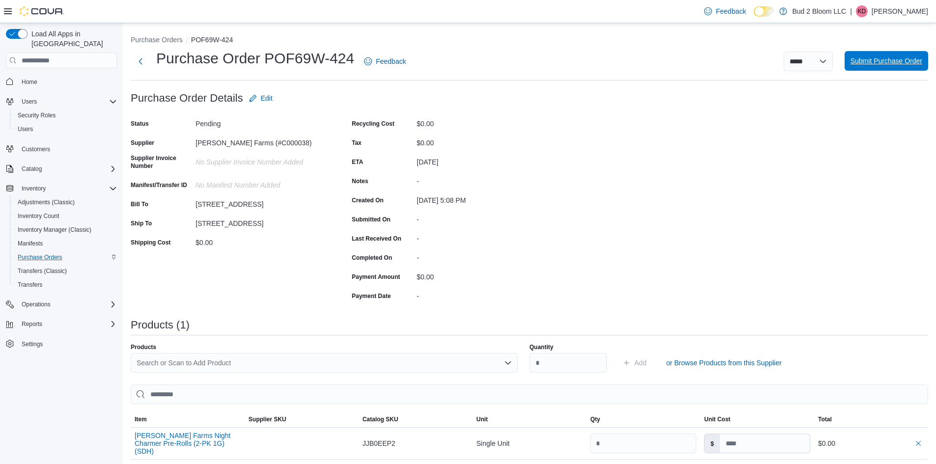
click at [872, 60] on span "Submit Purchase Order" at bounding box center [886, 61] width 72 height 10
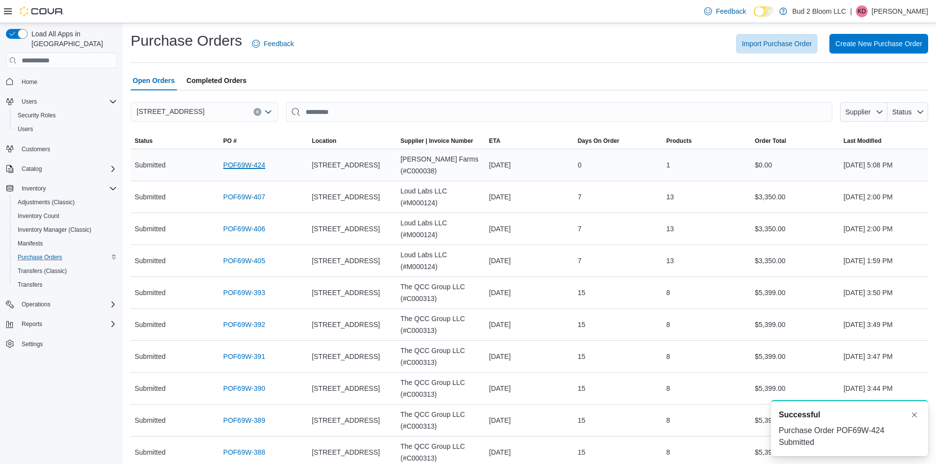
click at [259, 166] on link "POF69W-424" at bounding box center [244, 165] width 42 height 12
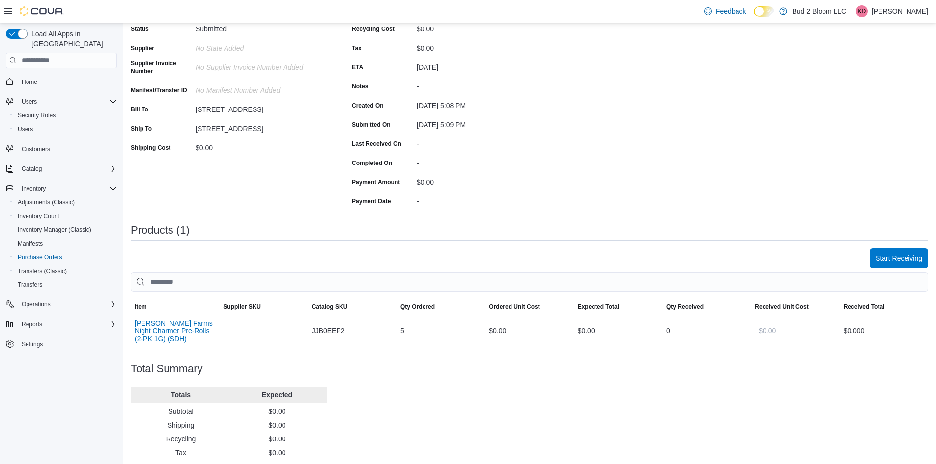
scroll to position [118, 0]
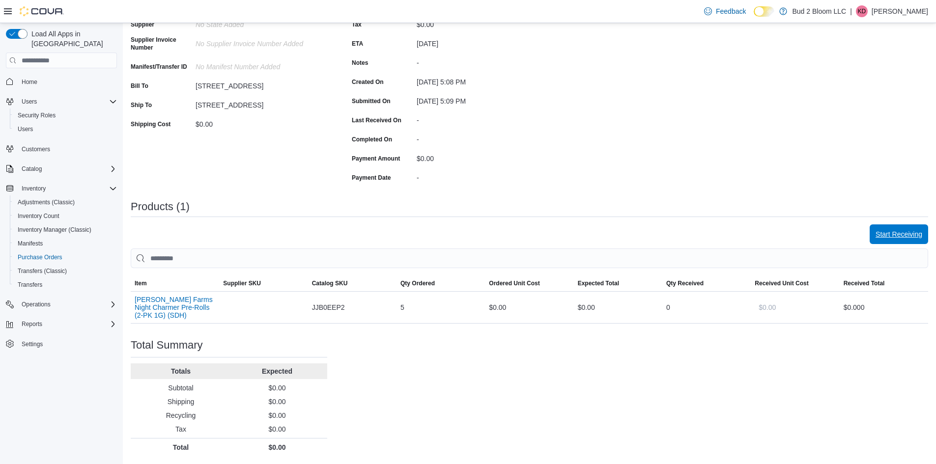
click at [894, 241] on span "Start Receiving" at bounding box center [898, 234] width 47 height 20
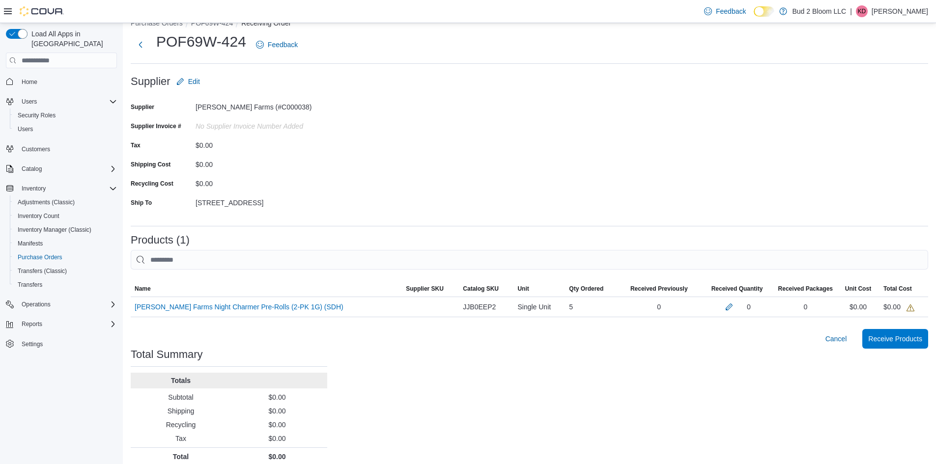
scroll to position [26, 0]
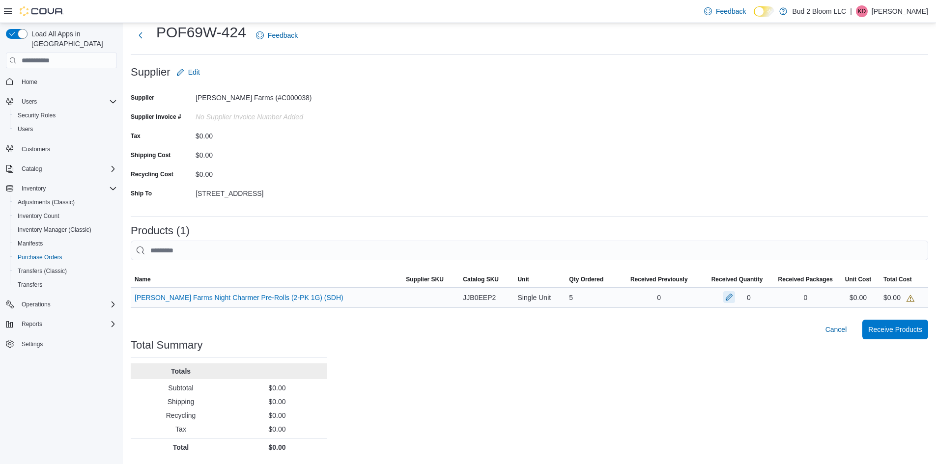
click at [730, 295] on button "button" at bounding box center [729, 297] width 12 height 12
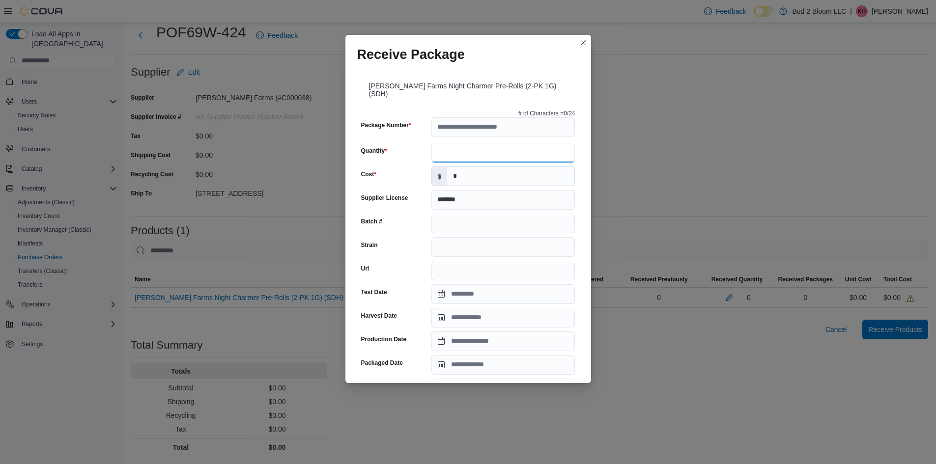
click at [466, 146] on input "Quantity" at bounding box center [502, 153] width 143 height 20
type input "*"
click at [464, 167] on input "*" at bounding box center [510, 176] width 127 height 19
type input "***"
click at [462, 218] on input "Batch #" at bounding box center [502, 224] width 143 height 20
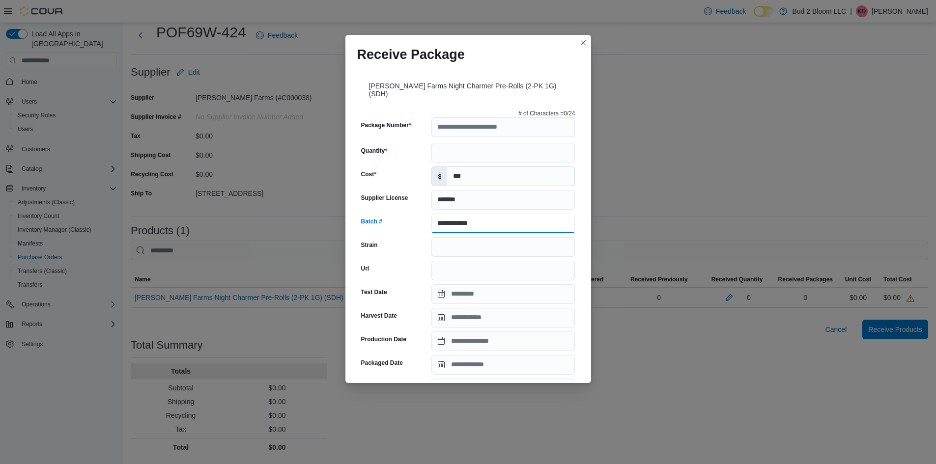
type input "**********"
click at [395, 219] on div "Batch #" at bounding box center [394, 224] width 67 height 20
click at [456, 126] on input "Package Number" at bounding box center [502, 127] width 143 height 20
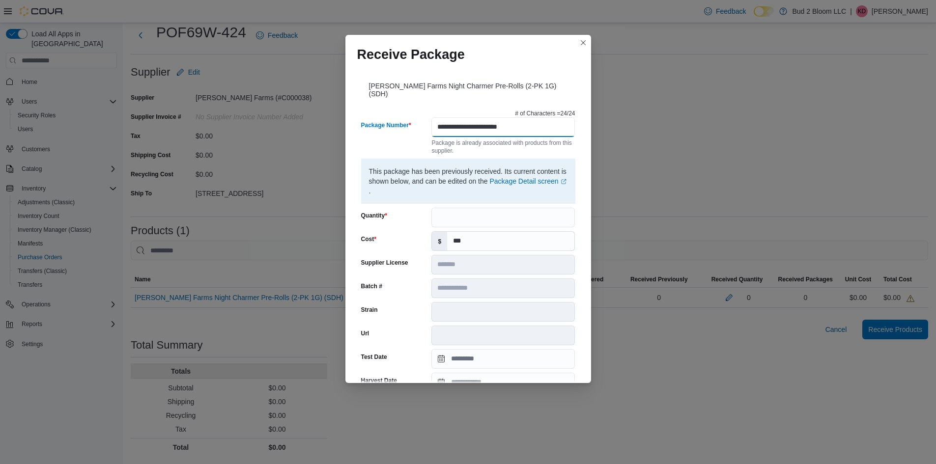
type input "**********"
click at [397, 134] on div "Package Number" at bounding box center [394, 135] width 67 height 37
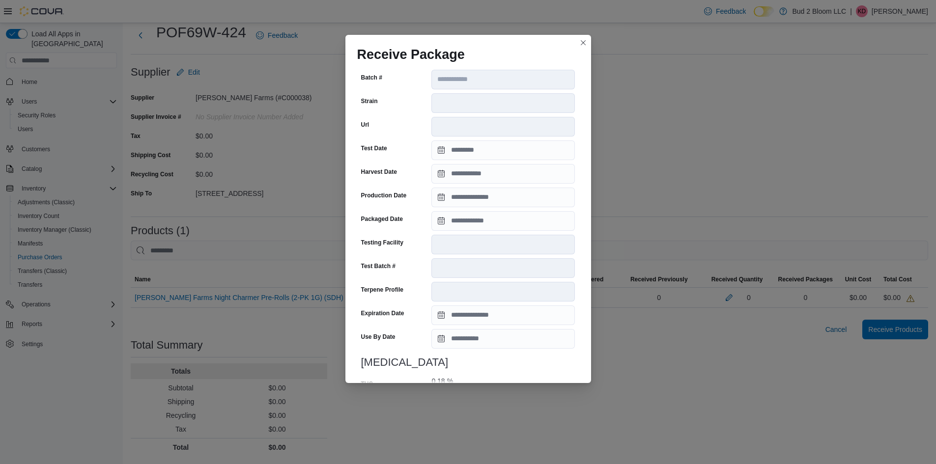
scroll to position [246, 0]
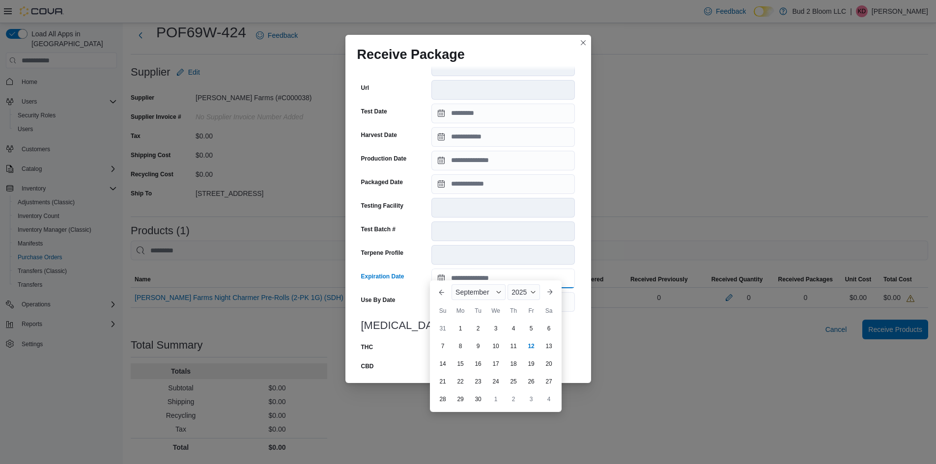
click at [439, 270] on input "Expiration Date" at bounding box center [502, 279] width 143 height 20
click at [462, 291] on span "September" at bounding box center [471, 292] width 33 height 8
click at [467, 360] on div "June" at bounding box center [485, 363] width 65 height 12
click at [525, 288] on div "2025" at bounding box center [520, 292] width 39 height 16
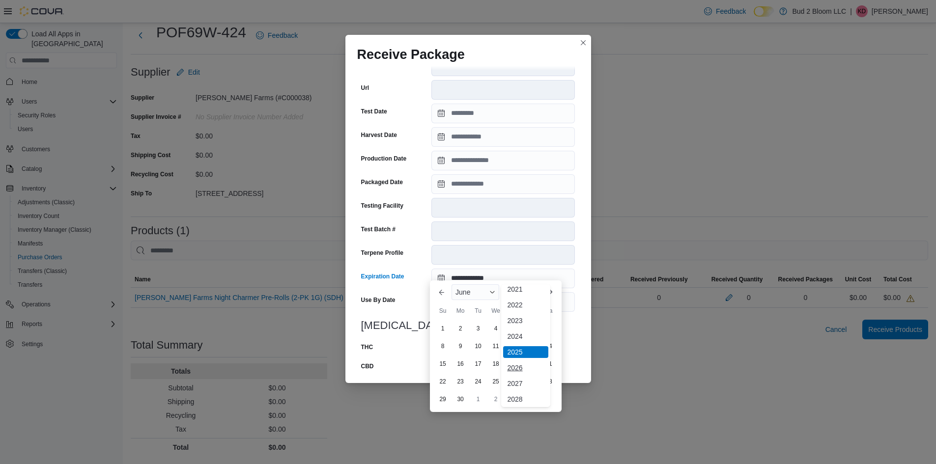
click at [518, 363] on div "2026" at bounding box center [525, 368] width 45 height 12
type input "**********"
click at [527, 351] on div "12" at bounding box center [530, 345] width 17 height 17
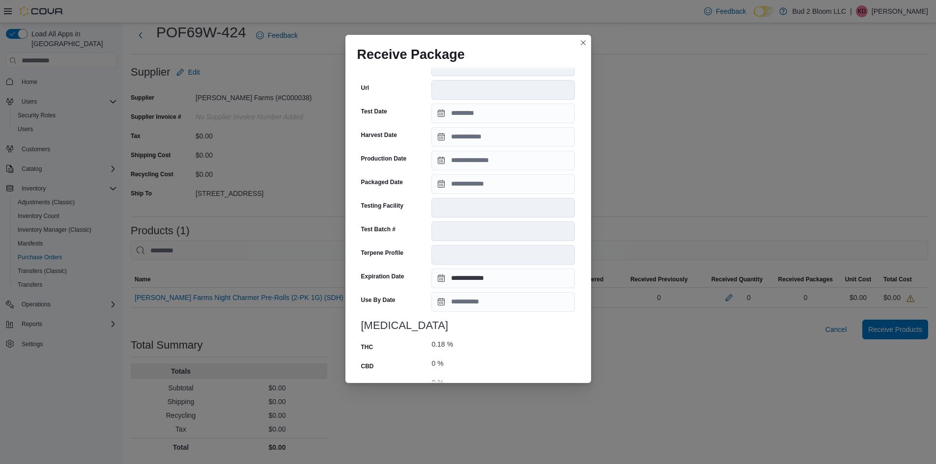
click at [487, 346] on div "0.18 % mg" at bounding box center [502, 346] width 143 height 15
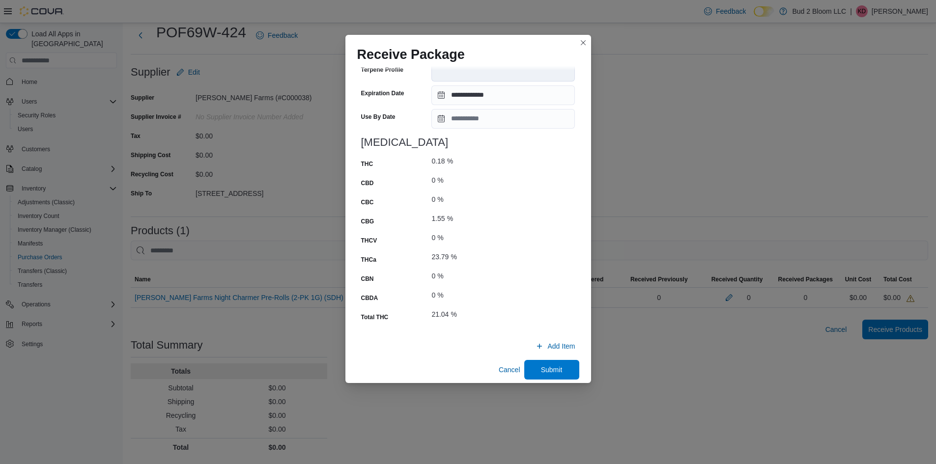
scroll to position [429, 0]
drag, startPoint x: 435, startPoint y: 151, endPoint x: 460, endPoint y: 158, distance: 26.0
click at [460, 158] on div "0.18 % mg" at bounding box center [502, 163] width 143 height 15
click at [482, 182] on div "THC 0.18 % mg CBD 0 % mg CBC 0 % mg CBG 1.55 % mg THCV 0 % mg THCa 23.79 % mg C…" at bounding box center [468, 240] width 214 height 168
click at [544, 365] on span "Submit" at bounding box center [552, 369] width 22 height 10
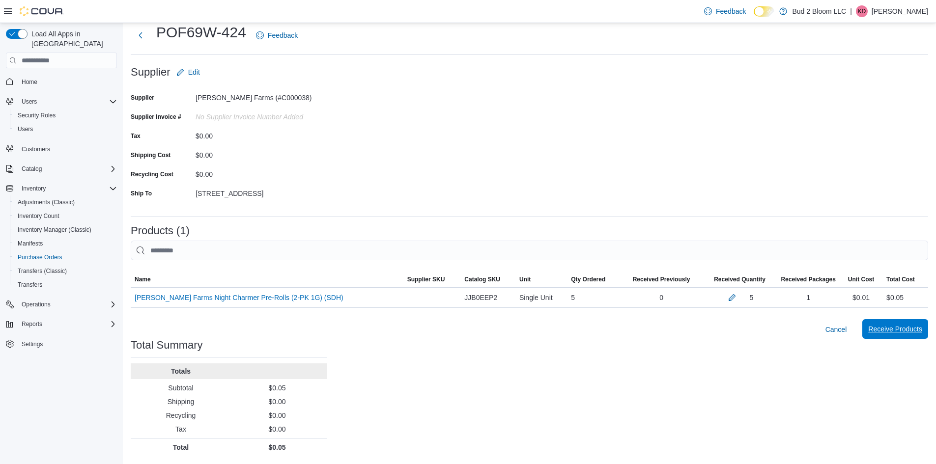
click at [895, 330] on span "Receive Products" at bounding box center [895, 329] width 54 height 10
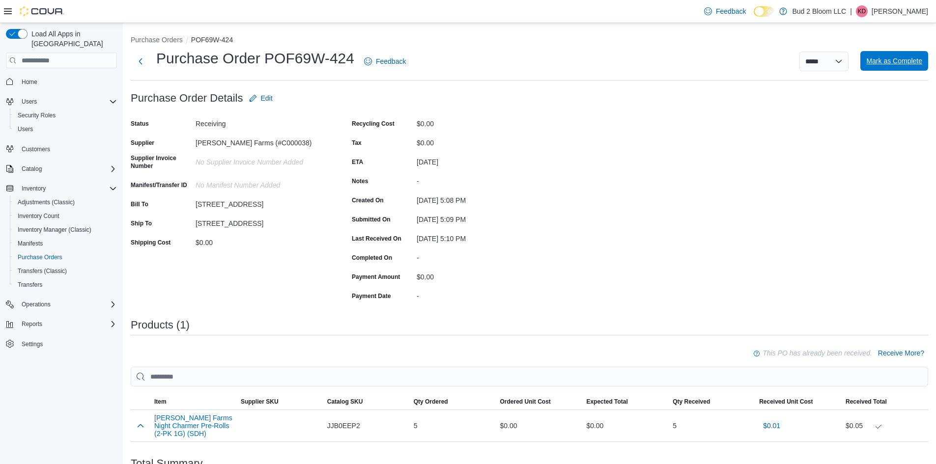
click at [907, 60] on span "Mark as Complete" at bounding box center [894, 61] width 56 height 10
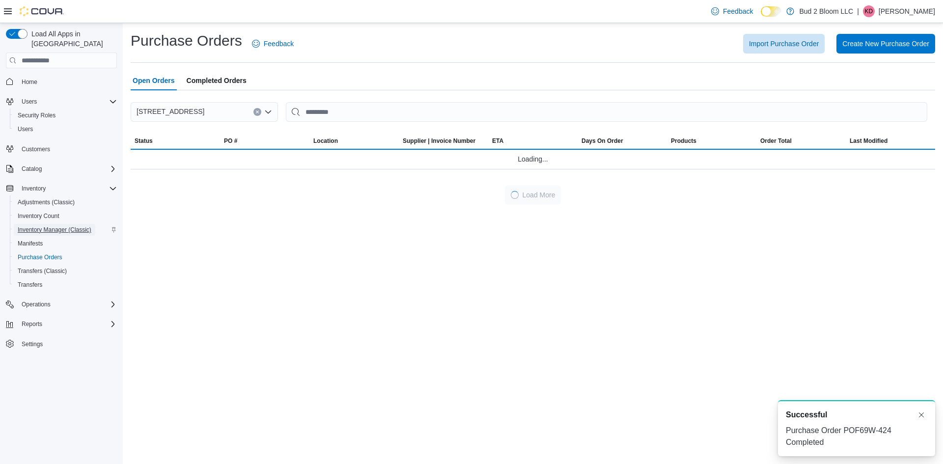
click at [54, 226] on span "Inventory Manager (Classic)" at bounding box center [55, 230] width 74 height 8
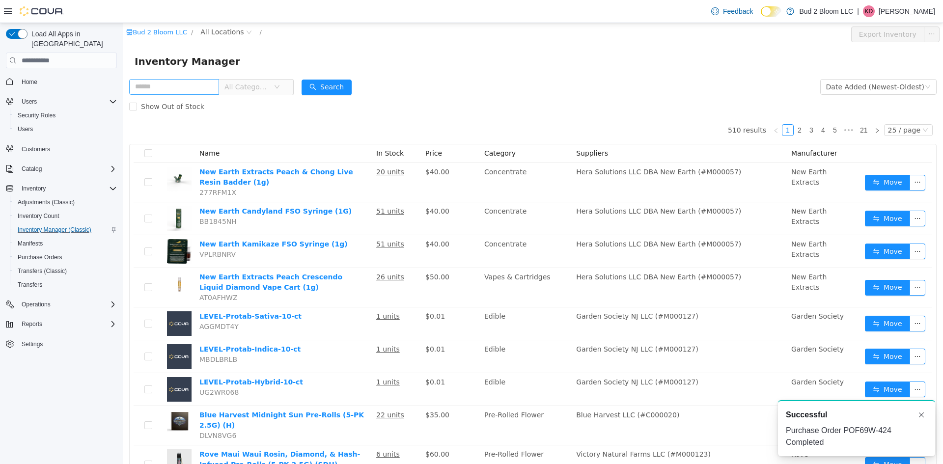
click at [182, 88] on input "text" at bounding box center [174, 87] width 90 height 16
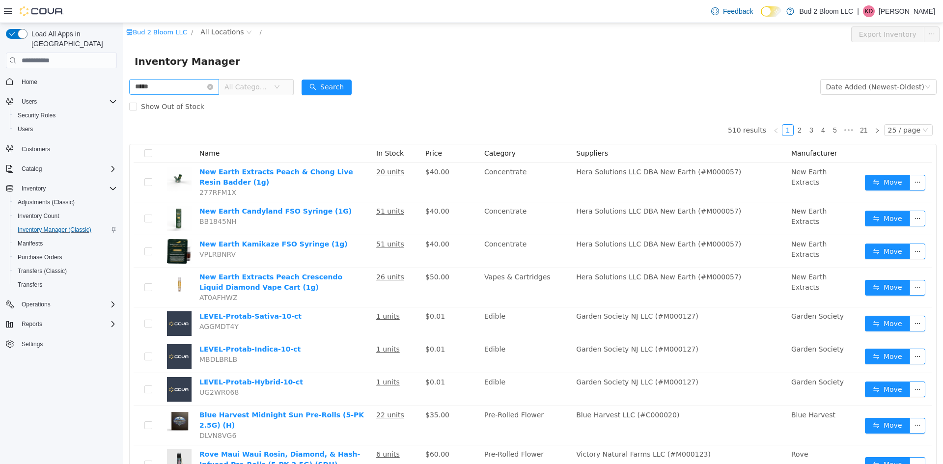
type input "*****"
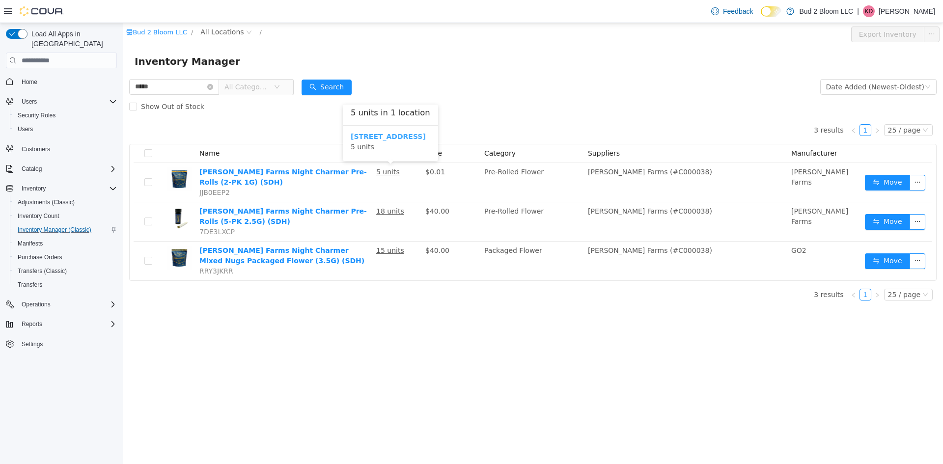
click at [395, 136] on b "123 Ledgewood Ave" at bounding box center [388, 137] width 75 height 8
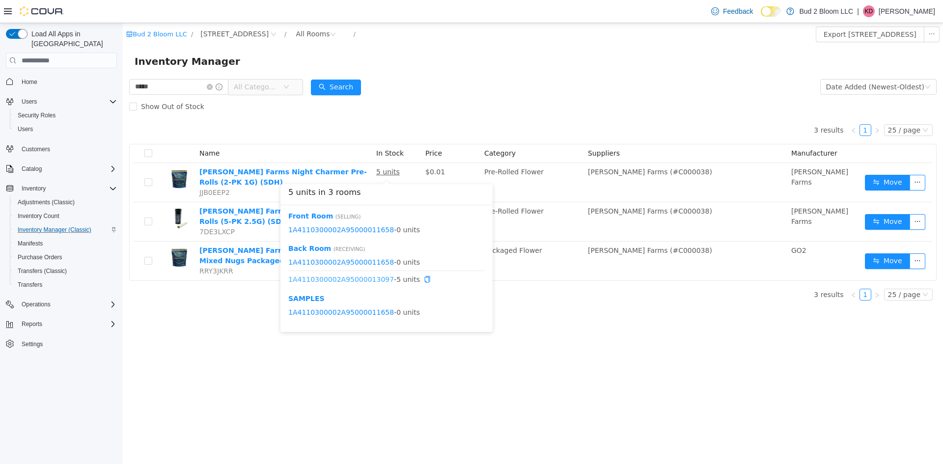
click at [365, 279] on link "1A4110300002A95000013097" at bounding box center [341, 280] width 106 height 8
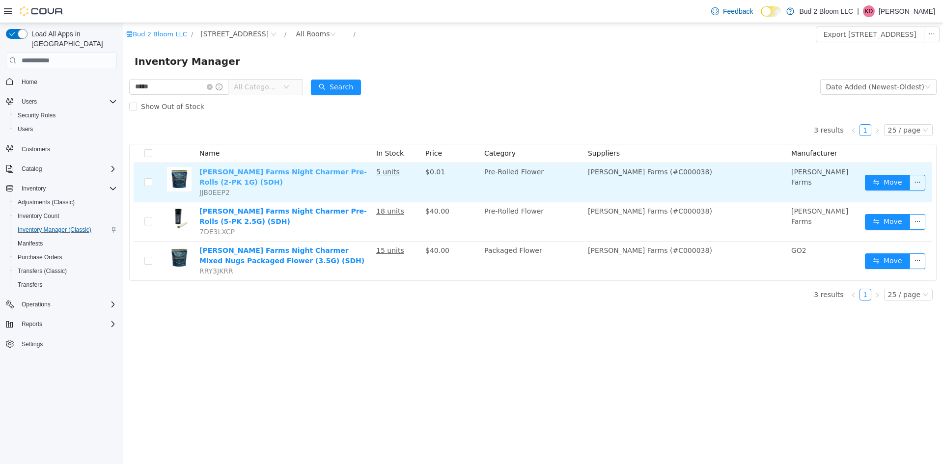
click at [295, 169] on link "[PERSON_NAME] Farms Night Charmer Pre-Rolls (2-PK 1G) (SDH)" at bounding box center [282, 177] width 167 height 18
click at [892, 185] on button "Move" at bounding box center [887, 183] width 45 height 16
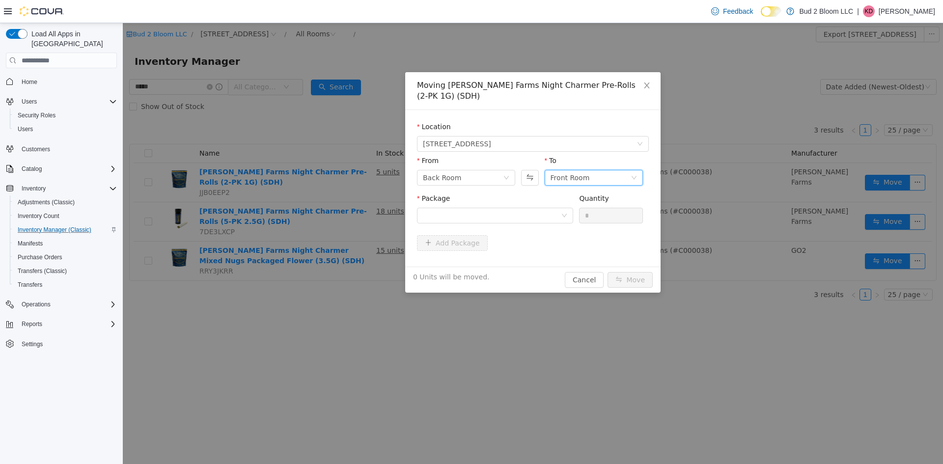
click at [572, 175] on div "Front Room" at bounding box center [570, 177] width 39 height 15
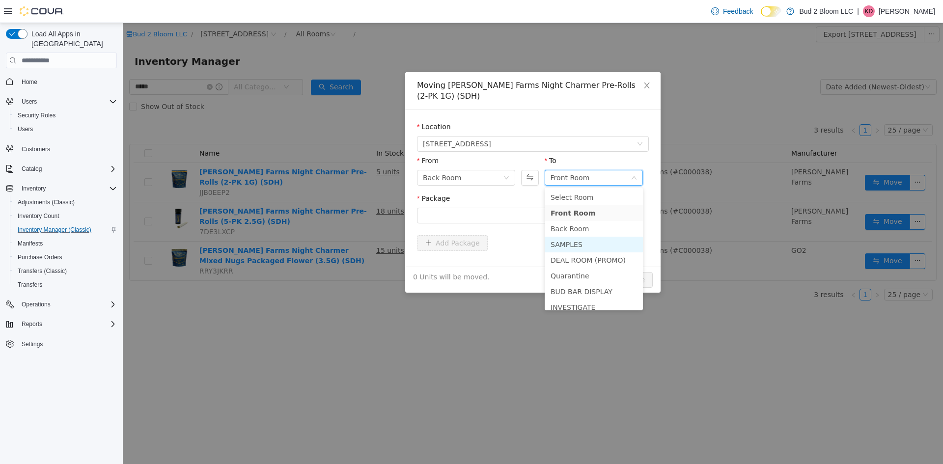
click at [585, 244] on li "SAMPLES" at bounding box center [594, 245] width 98 height 16
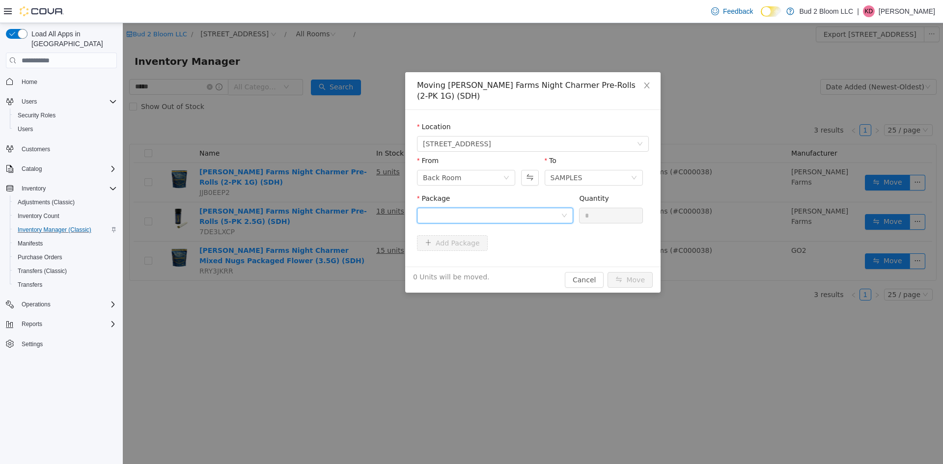
click at [540, 215] on div at bounding box center [492, 215] width 138 height 15
click at [552, 253] on li "1A4110300002A95000013097 Quantity : 5 Units" at bounding box center [495, 256] width 156 height 27
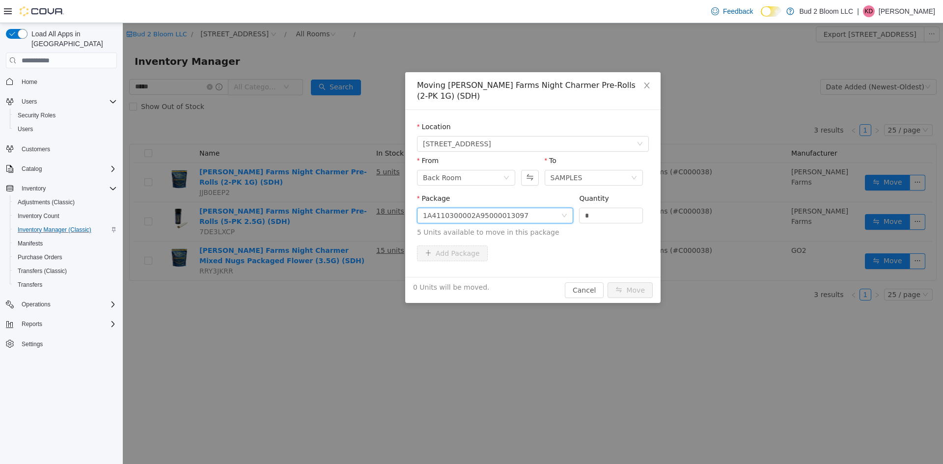
drag, startPoint x: 600, startPoint y: 216, endPoint x: 545, endPoint y: 215, distance: 55.0
click at [569, 220] on span "Package 1A4110300002A95000013097 Quantity * 5 Units available to move in this p…" at bounding box center [533, 215] width 232 height 43
type input "*"
click at [607, 282] on button "Move" at bounding box center [629, 290] width 45 height 16
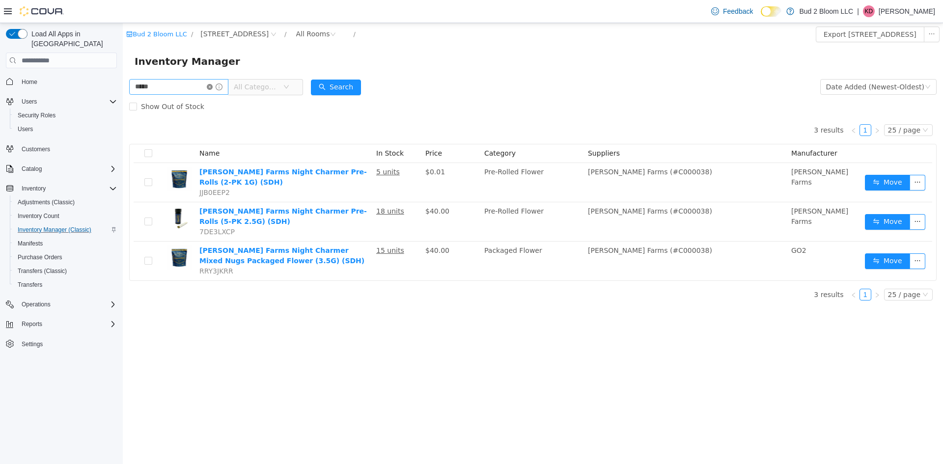
click at [213, 85] on icon "icon: close-circle" at bounding box center [210, 87] width 6 height 6
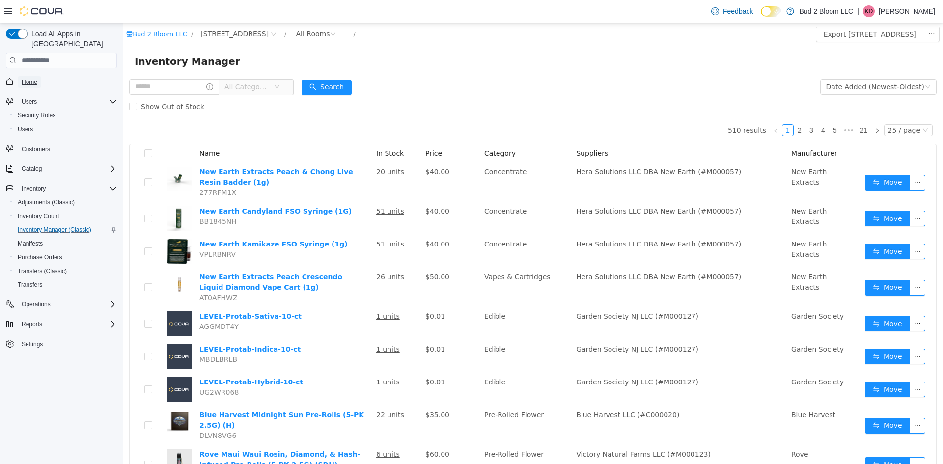
click at [38, 76] on link "Home" at bounding box center [30, 82] width 24 height 12
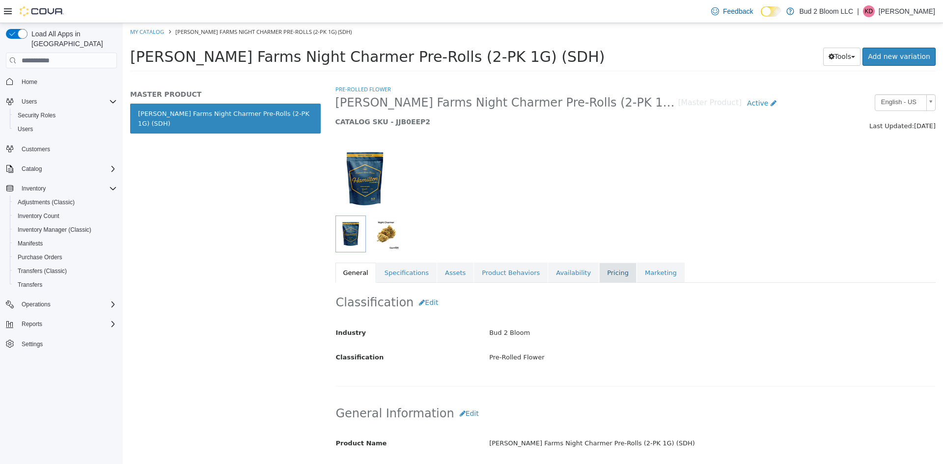
click at [599, 274] on link "Pricing" at bounding box center [617, 273] width 37 height 21
